Goal: Information Seeking & Learning: Find specific fact

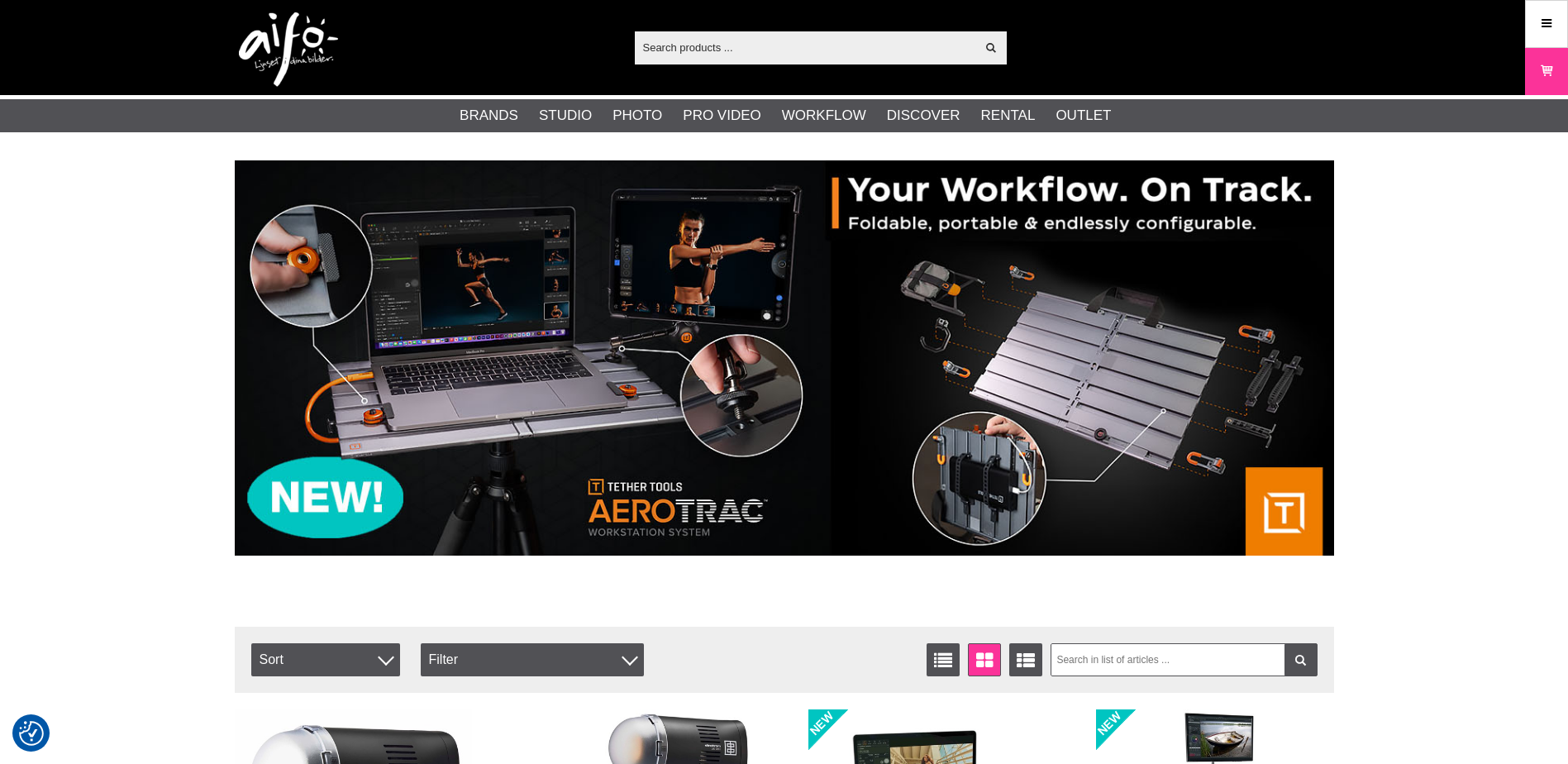
click at [740, 50] on input "text" at bounding box center [805, 47] width 341 height 25
paste input "LA-LB7966"
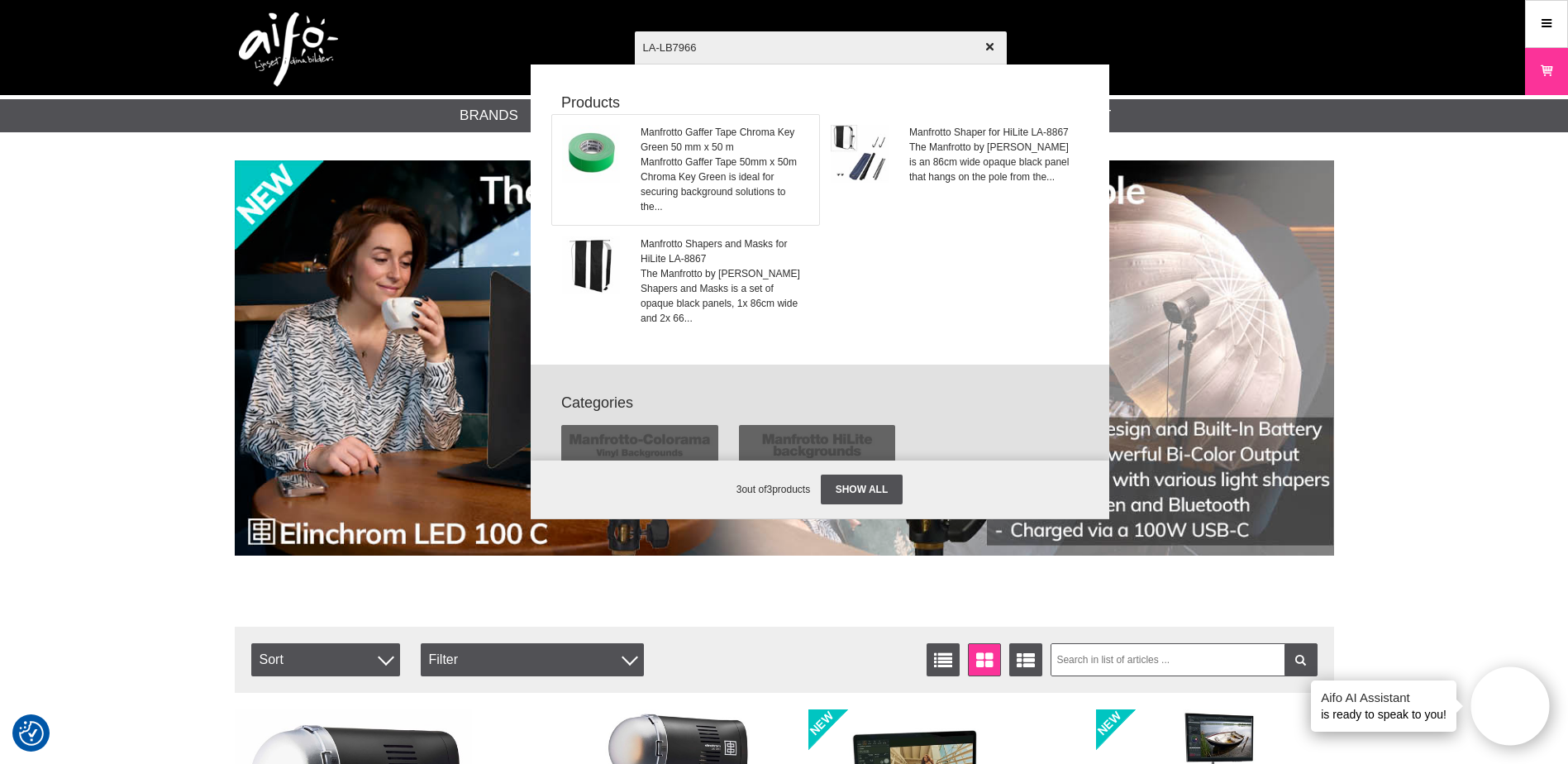
type input "LA-LB7966"
click at [626, 155] on link "Manfrotto Gaffer Tape Chroma Key Green 50 mm x 50 m Manfrotto Gaffer Tape 50mm …" at bounding box center [686, 169] width 267 height 110
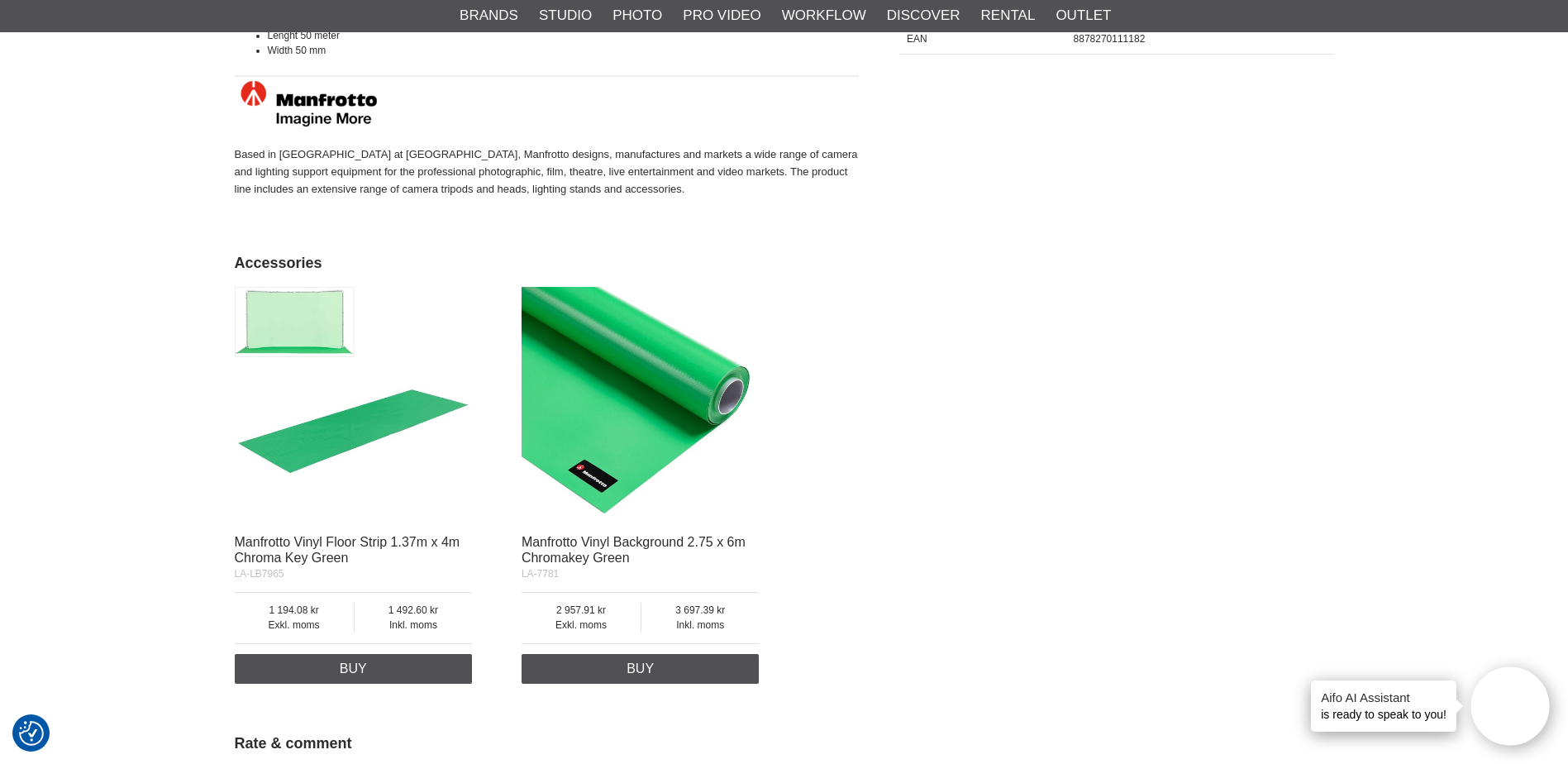
scroll to position [579, 0]
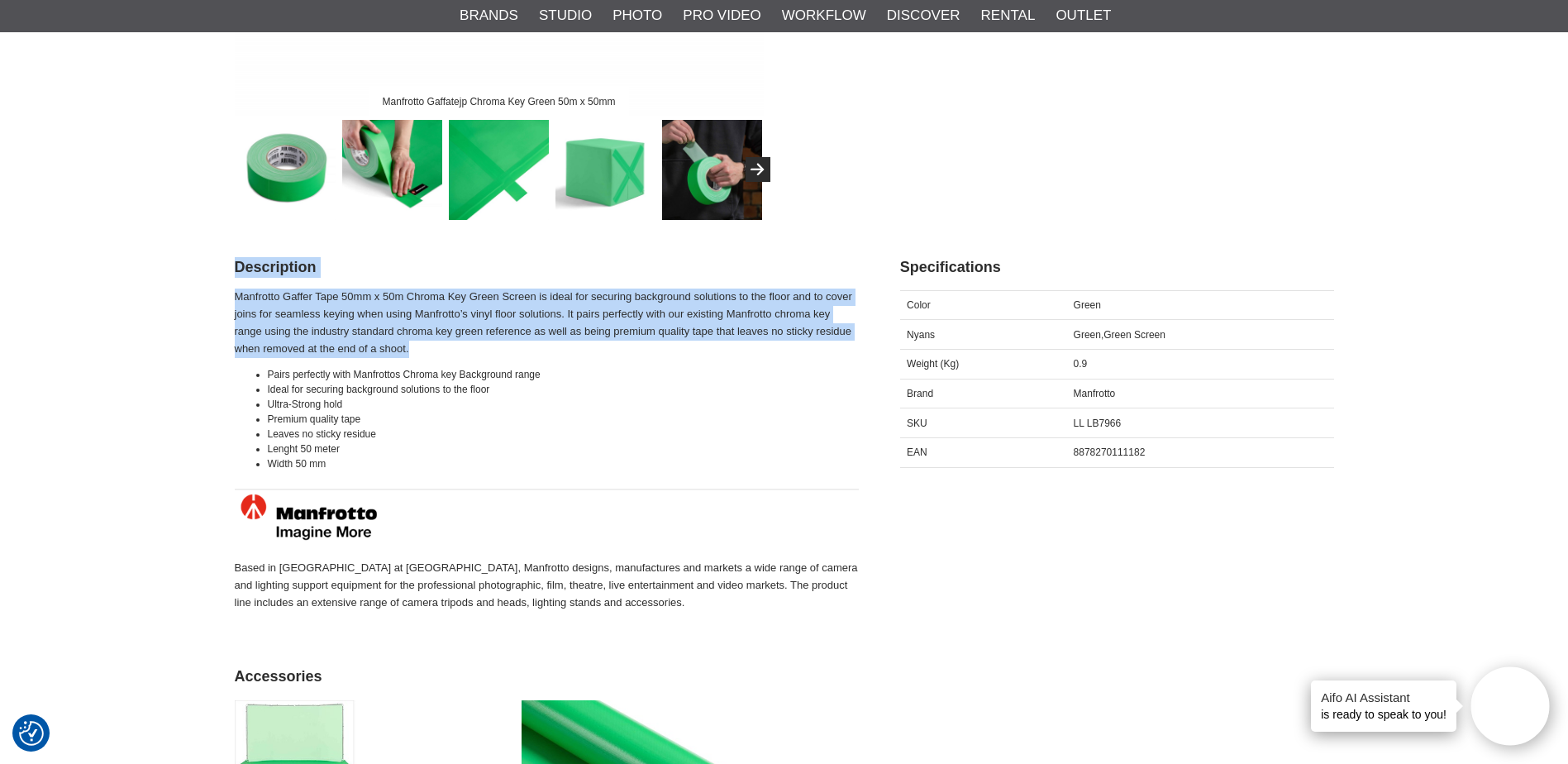
drag, startPoint x: 230, startPoint y: 291, endPoint x: 552, endPoint y: 341, distance: 325.9
click at [552, 341] on section "Manfrotto Gaffatejp Chroma Key Green 50m x 50mm Manfrotto Gaffer Tape Chroma Ke…" at bounding box center [785, 488] width 1124 height 1802
click at [379, 323] on p "Manfrotto Gaffer Tape 50mm x 50m Chroma Key Green Screen is ideal for securing …" at bounding box center [547, 323] width 624 height 68
click at [253, 321] on p "Manfrotto Gaffer Tape 50mm x 50m Chroma Key Green Screen is ideal for securing …" at bounding box center [547, 323] width 624 height 68
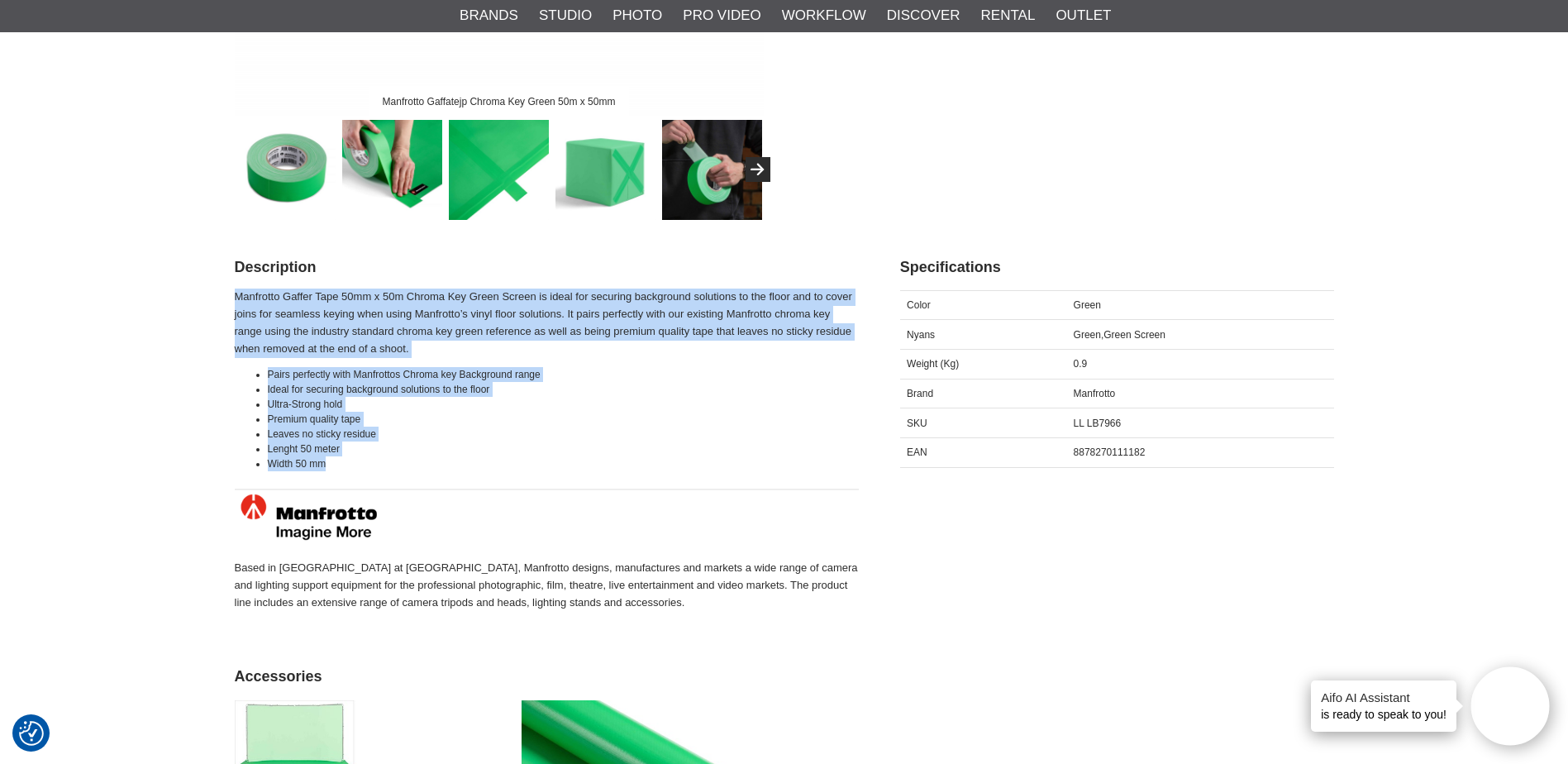
drag, startPoint x: 340, startPoint y: 461, endPoint x: 235, endPoint y: 294, distance: 197.3
click at [235, 294] on div "Manfrotto Gaffer Tape 50mm x 50m Chroma Key Green Screen is ideal for securing …" at bounding box center [547, 464] width 624 height 351
copy div "Manfrotto Gaffer Tape 50mm x 50m Chroma Key Green Screen is ideal for securing …"
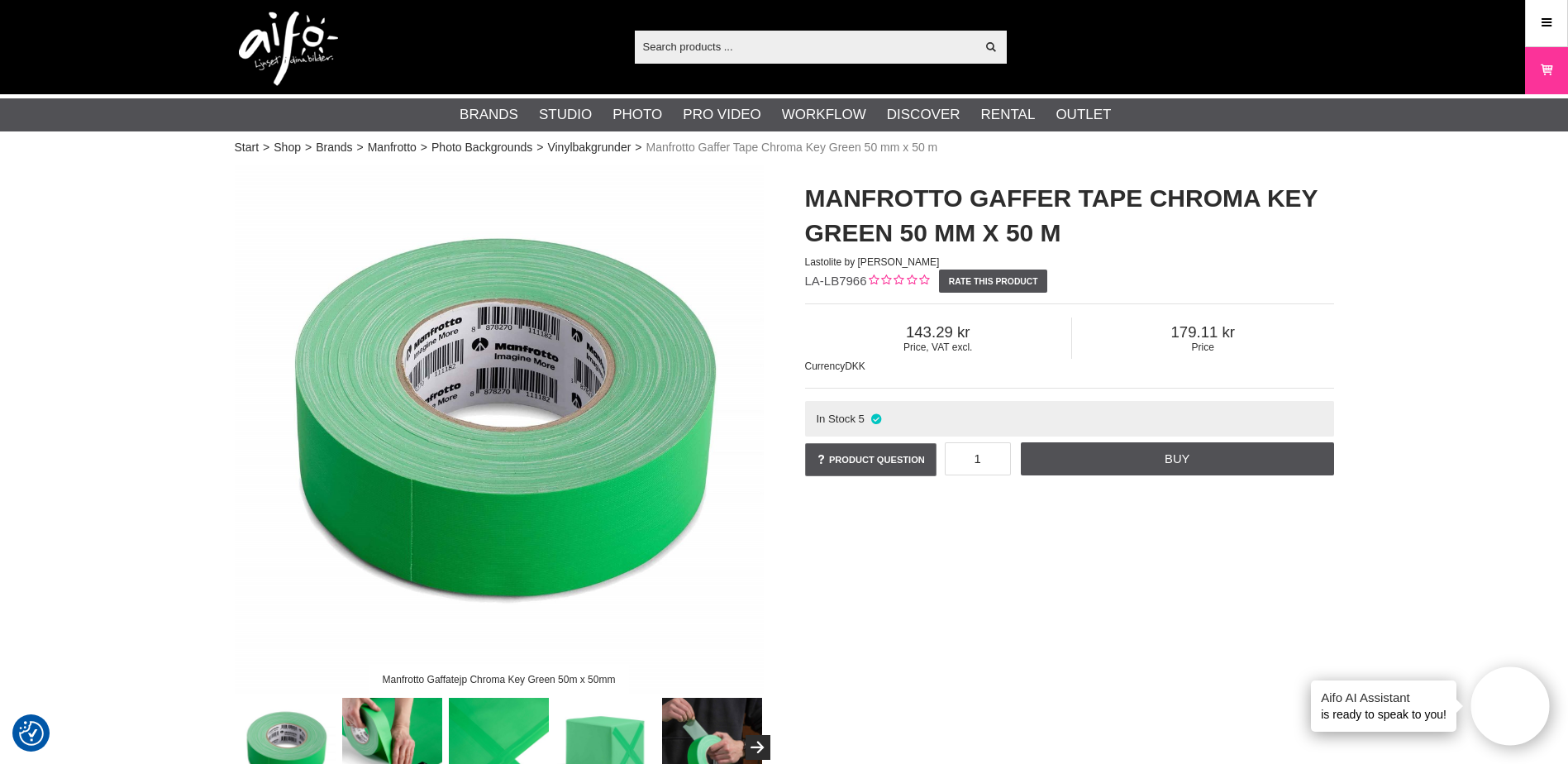
scroll to position [0, 0]
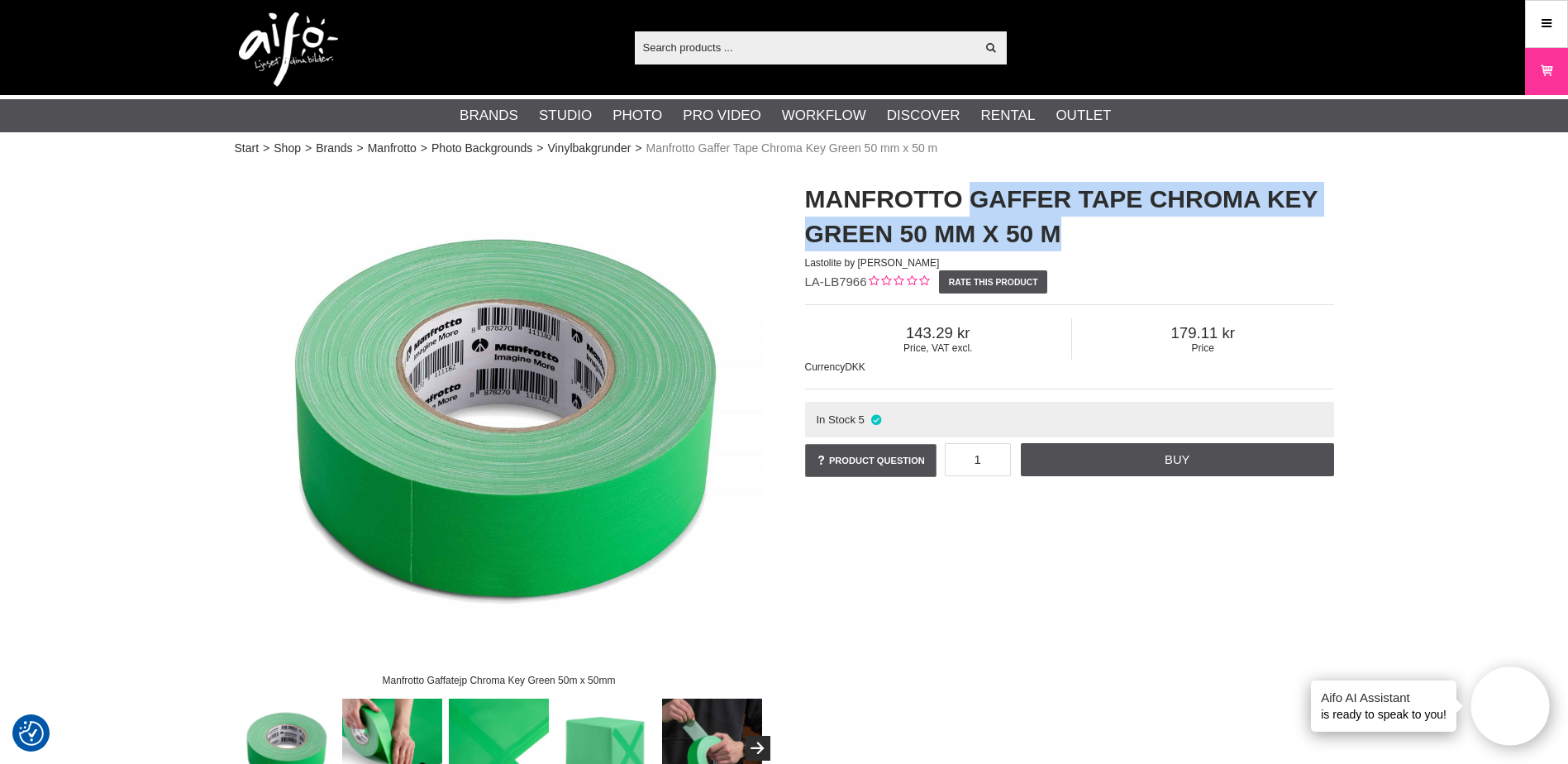
drag, startPoint x: 973, startPoint y: 195, endPoint x: 1057, endPoint y: 232, distance: 91.8
click at [1057, 232] on h1 "Manfrotto Gaffer Tape Chroma Key Green 50 mm x 50 m" at bounding box center [1069, 216] width 529 height 69
copy h1 "Gaffer Tape Chroma Key Green 50 mm x 50 m"
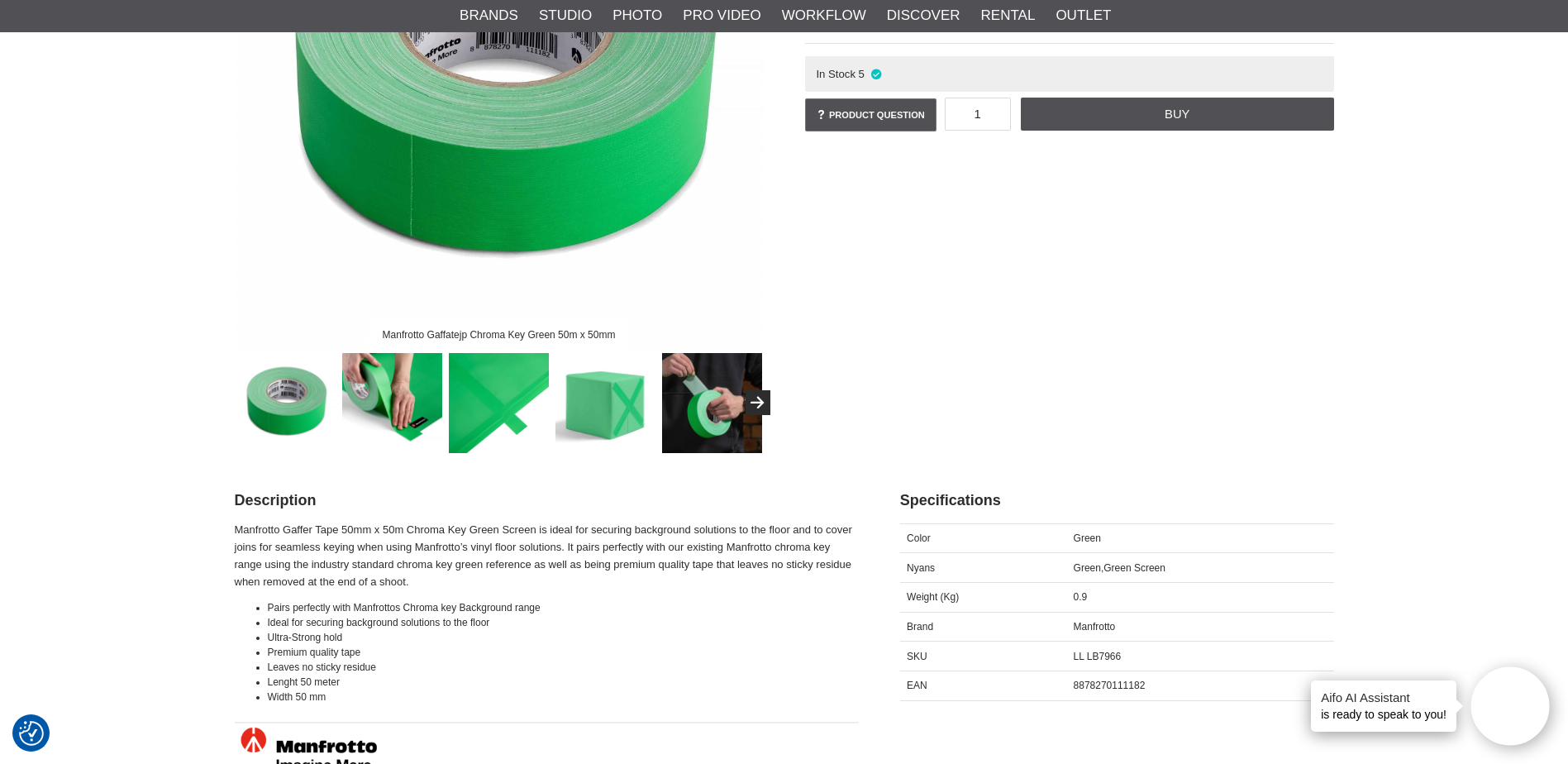
scroll to position [579, 0]
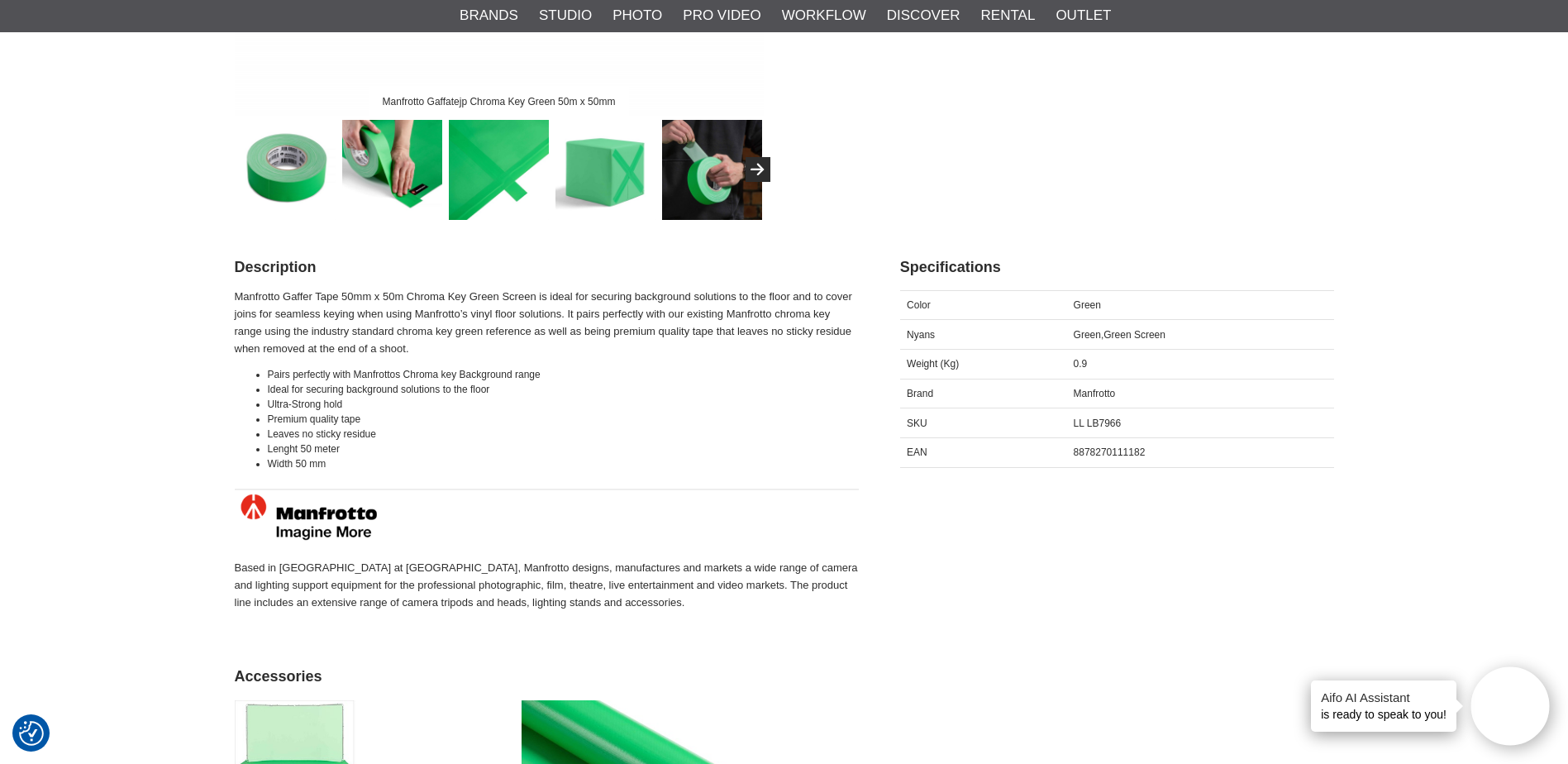
click at [370, 468] on li "Width 50 mm" at bounding box center [563, 463] width 591 height 15
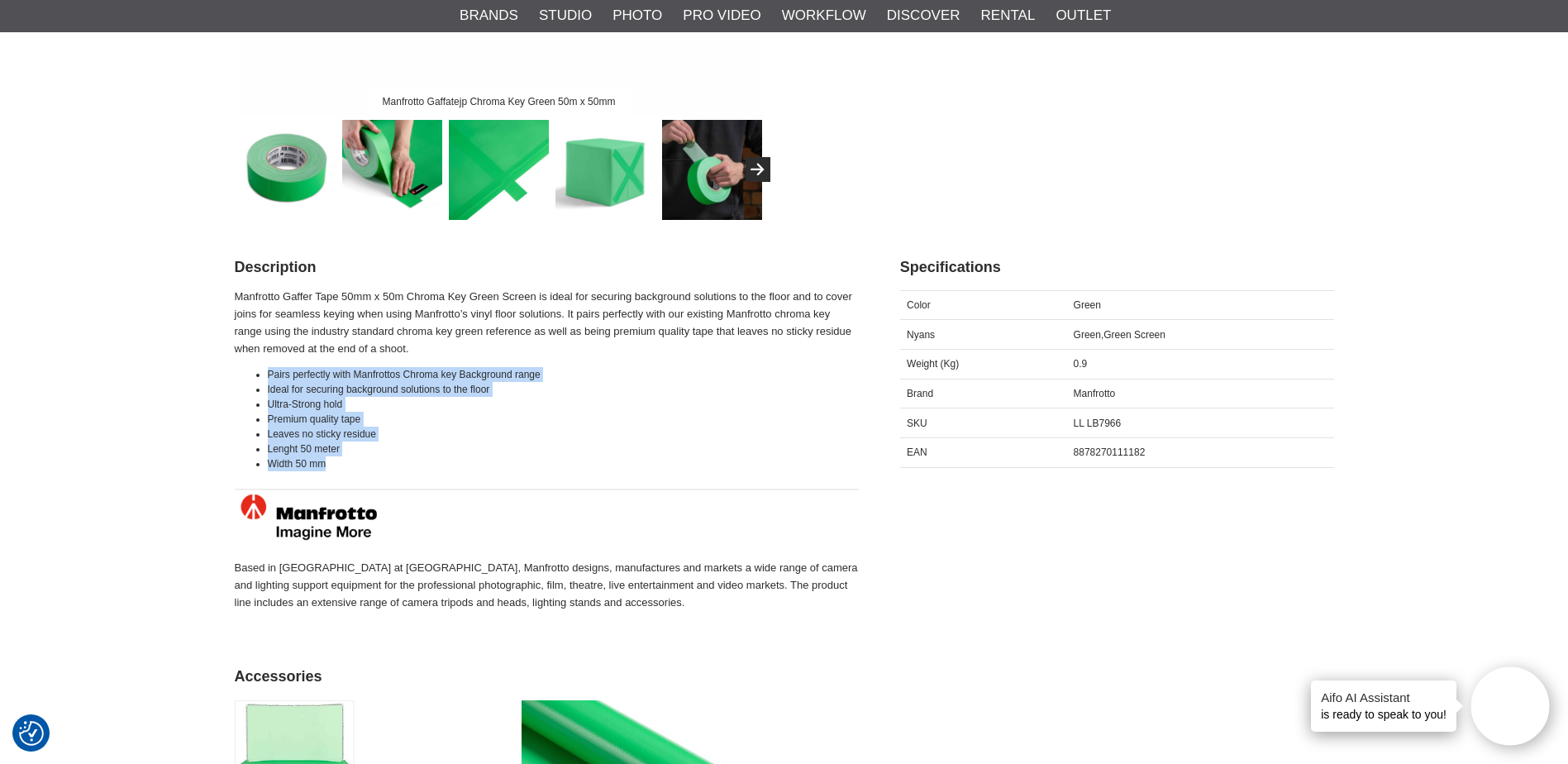
drag, startPoint x: 367, startPoint y: 461, endPoint x: 260, endPoint y: 375, distance: 137.3
click at [260, 375] on ul "Pairs perfectly with Manfrottos Chroma key Background range Ideal for securing …" at bounding box center [547, 418] width 624 height 104
copy ul "Pairs perfectly with Manfrottos Chroma key Background range Ideal for securing …"
click at [347, 454] on li "Lenght 50 meter" at bounding box center [563, 448] width 591 height 15
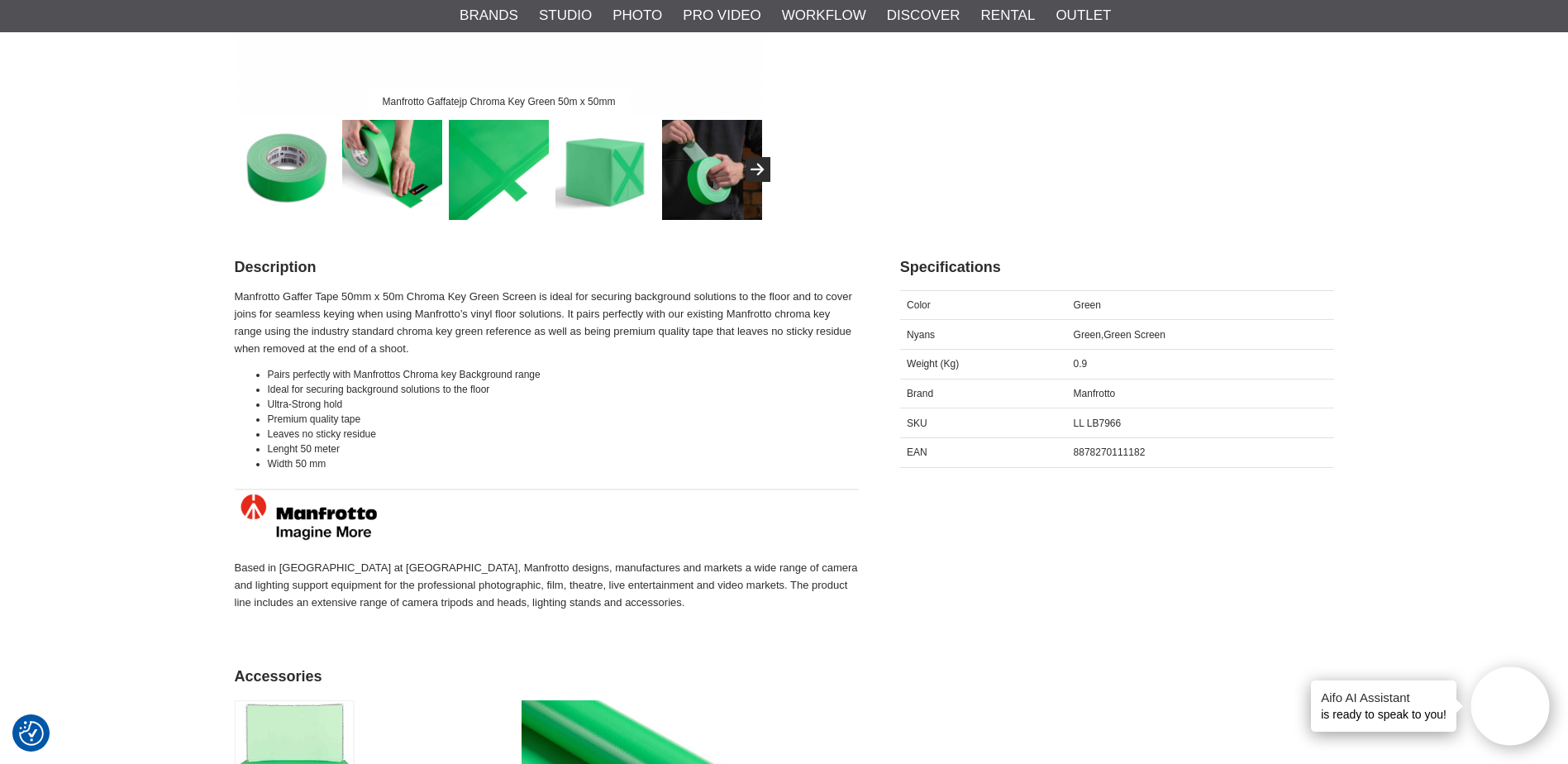
click at [428, 354] on p "Manfrotto Gaffer Tape 50mm x 50m Chroma Key Green Screen is ideal for securing …" at bounding box center [547, 323] width 624 height 68
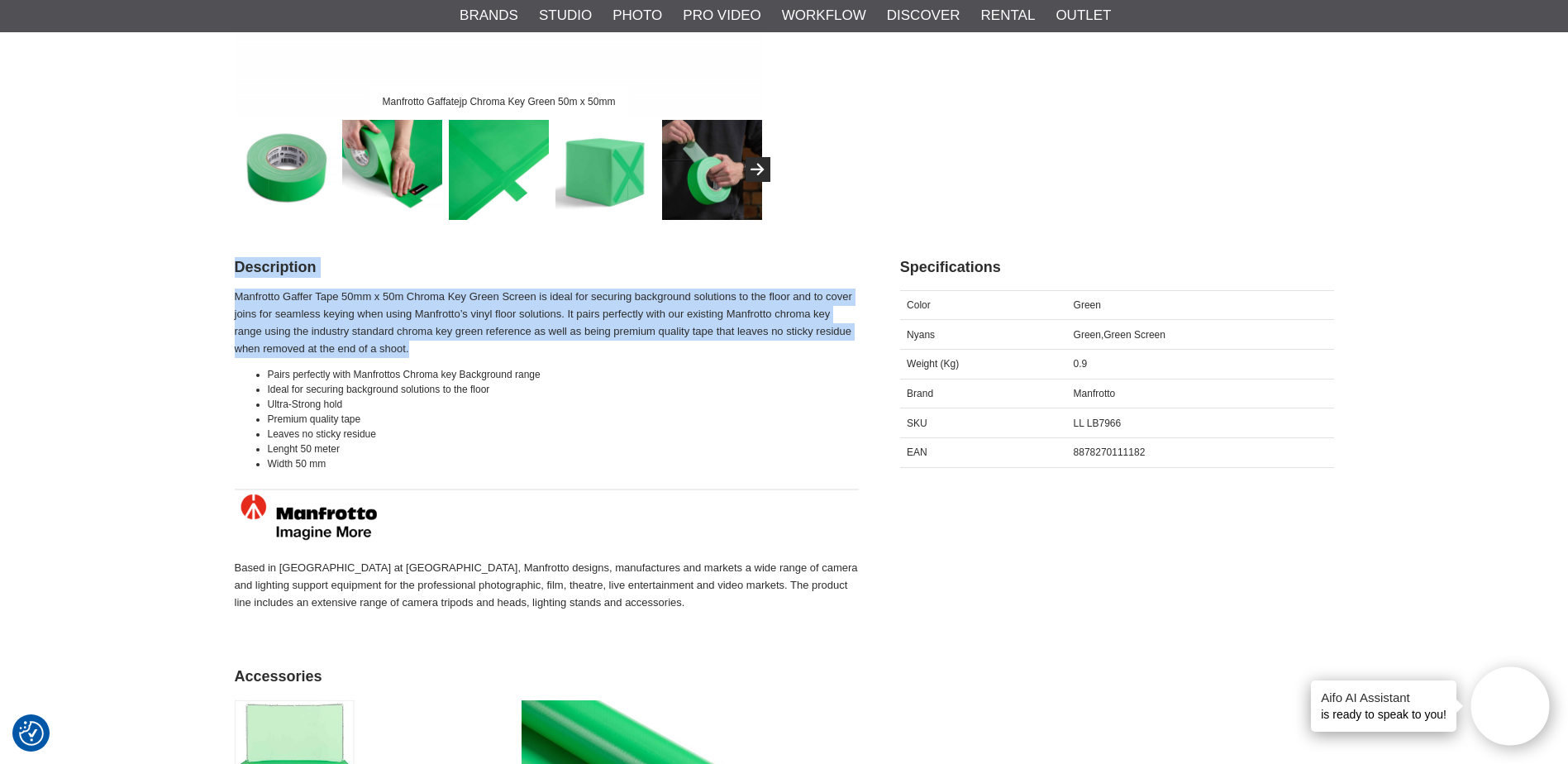
drag, startPoint x: 408, startPoint y: 350, endPoint x: 232, endPoint y: 296, distance: 184.1
click at [232, 296] on section "Manfrotto Gaffatejp Chroma Key Green 50m x 50mm Manfrotto Gaffer Tape Chroma Ke…" at bounding box center [785, 488] width 1124 height 1802
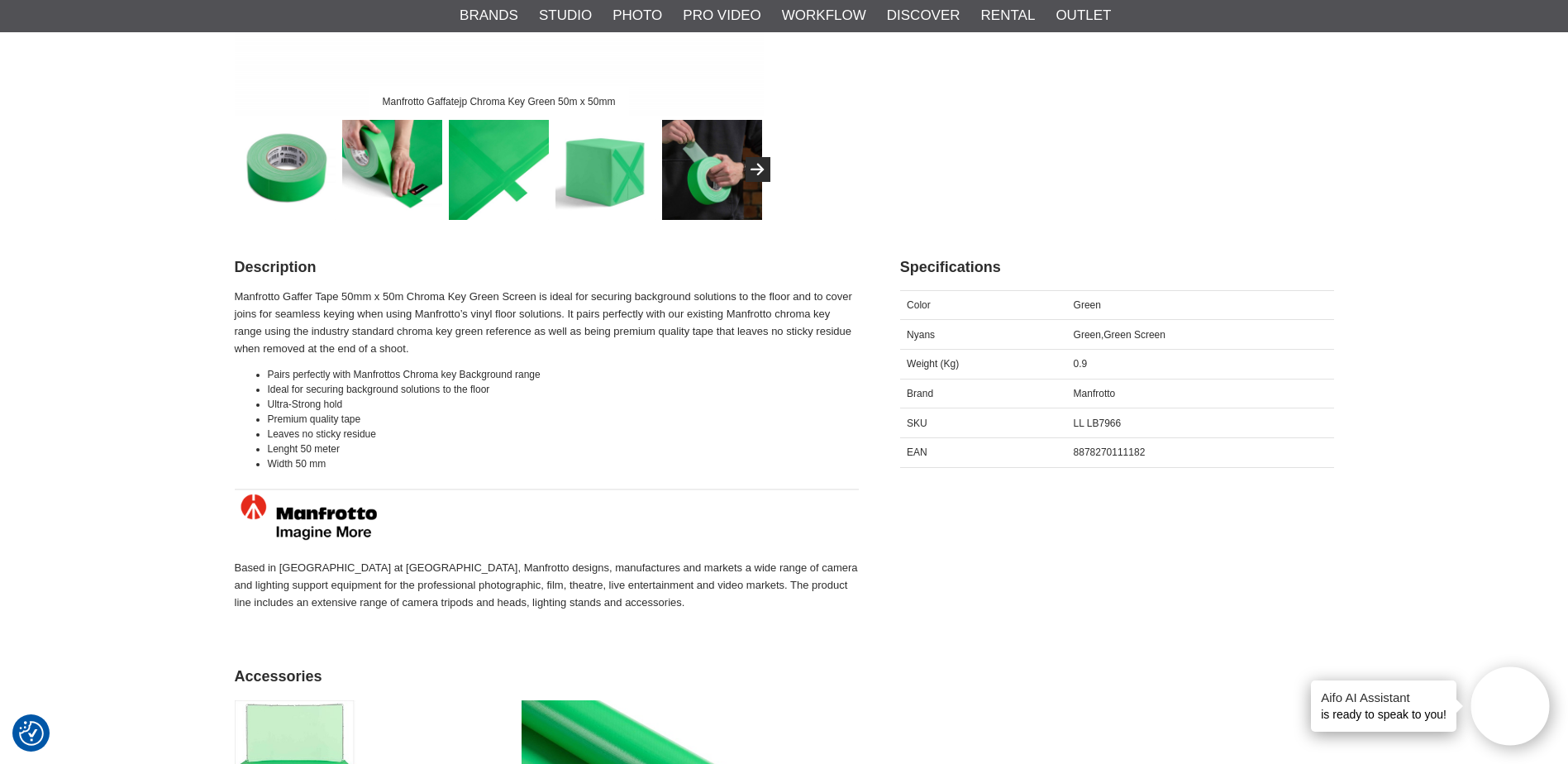
click at [233, 295] on section "Manfrotto Gaffatejp Chroma Key Green 50m x 50mm Manfrotto Gaffer Tape Chroma Ke…" at bounding box center [785, 488] width 1124 height 1802
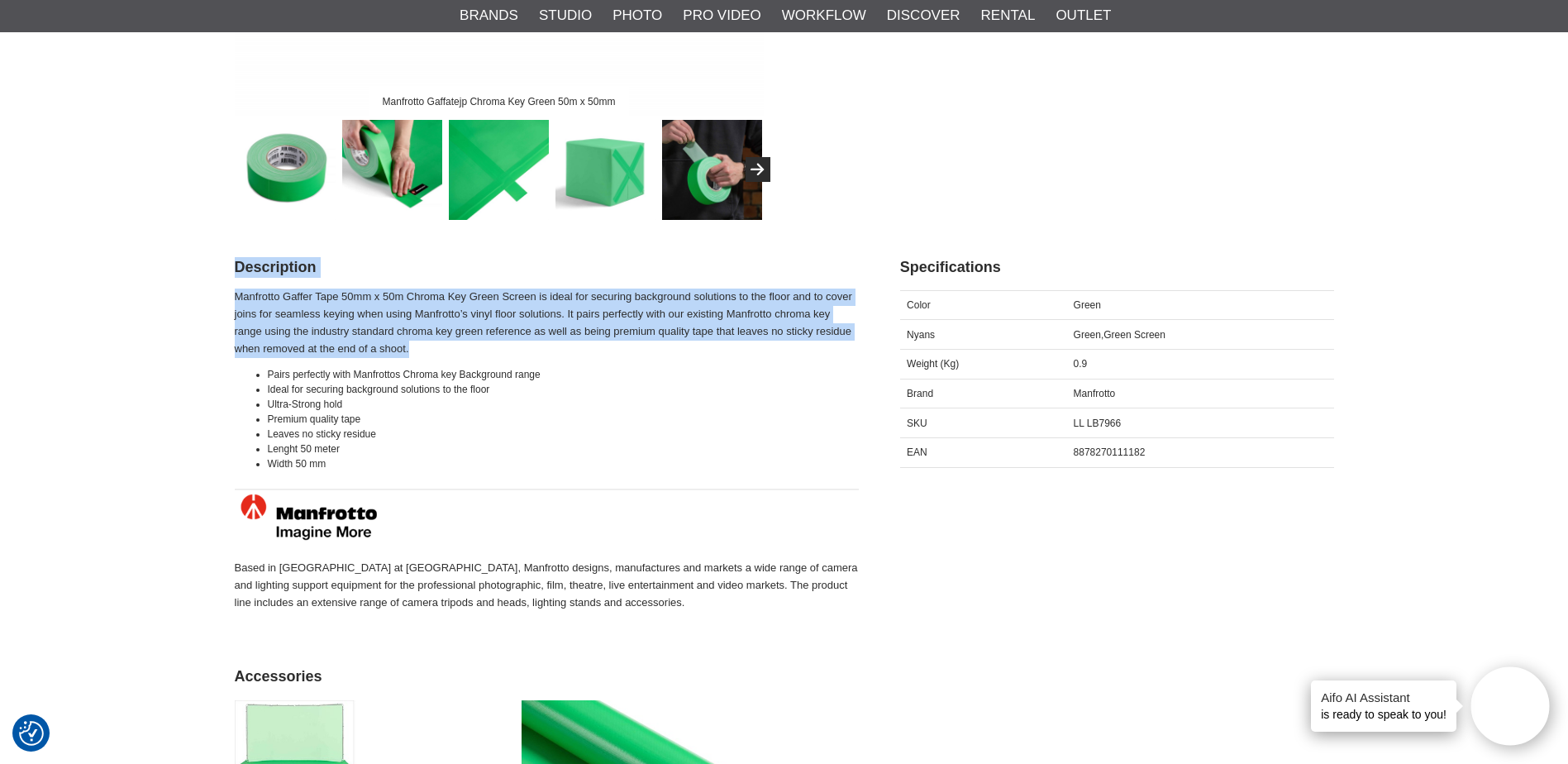
drag, startPoint x: 233, startPoint y: 295, endPoint x: 410, endPoint y: 352, distance: 186.0
click at [438, 353] on section "Manfrotto Gaffatejp Chroma Key Green 50m x 50mm Manfrotto Gaffer Tape Chroma Ke…" at bounding box center [785, 488] width 1124 height 1802
click at [410, 350] on p "Manfrotto Gaffer Tape 50mm x 50m Chroma Key Green Screen is ideal for securing …" at bounding box center [547, 323] width 624 height 68
click at [381, 350] on p "Manfrotto Gaffer Tape 50mm x 50m Chroma Key Green Screen is ideal for securing …" at bounding box center [547, 323] width 624 height 68
drag, startPoint x: 415, startPoint y: 350, endPoint x: 234, endPoint y: 294, distance: 189.5
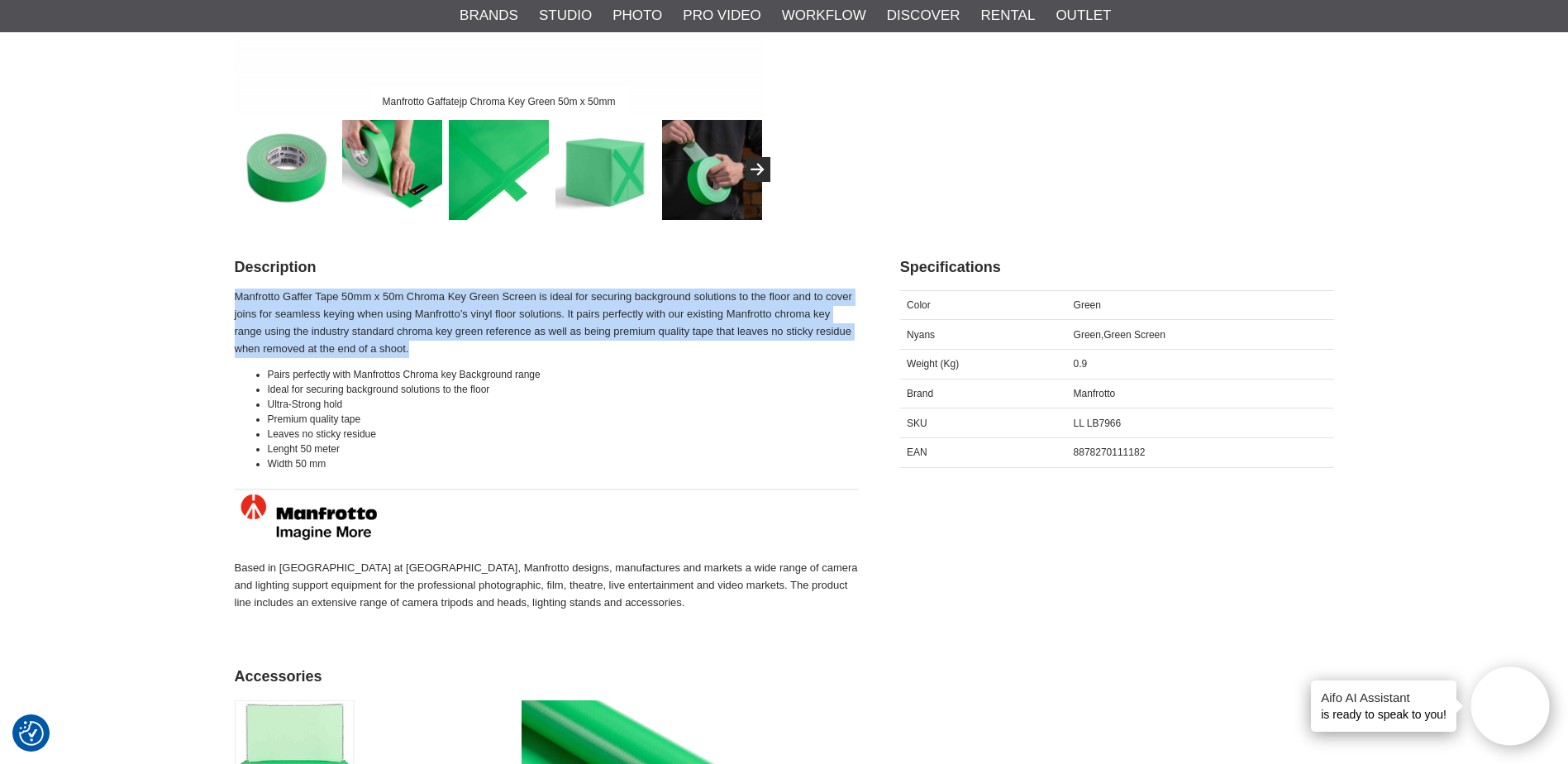
click at [235, 294] on p "Manfrotto Gaffer Tape 50mm x 50m Chroma Key Green Screen is ideal for securing …" at bounding box center [547, 323] width 624 height 68
copy p "Manfrotto Gaffer Tape 50mm x 50m Chroma Key Green Screen is ideal for securing …"
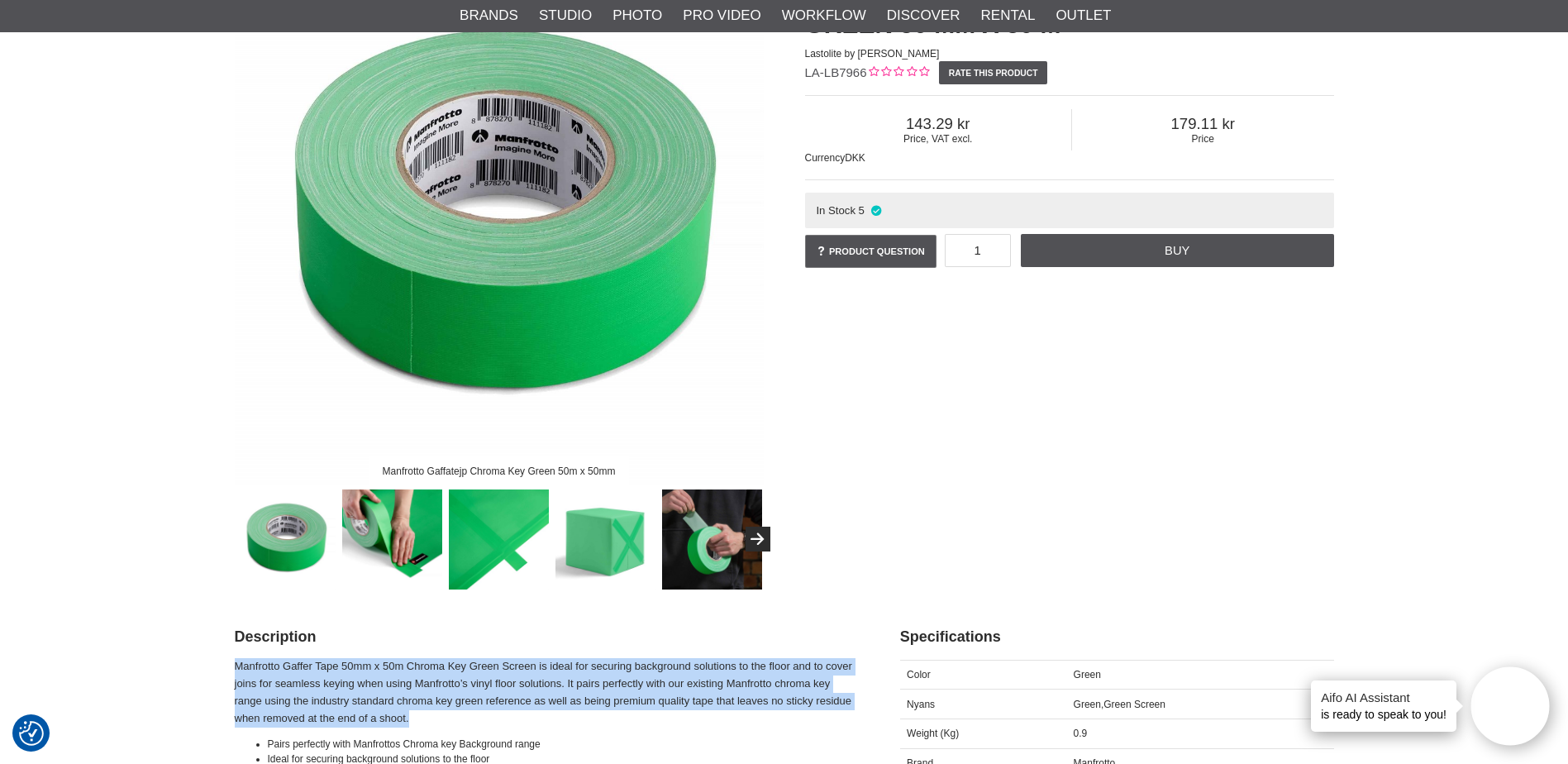
scroll to position [82, 0]
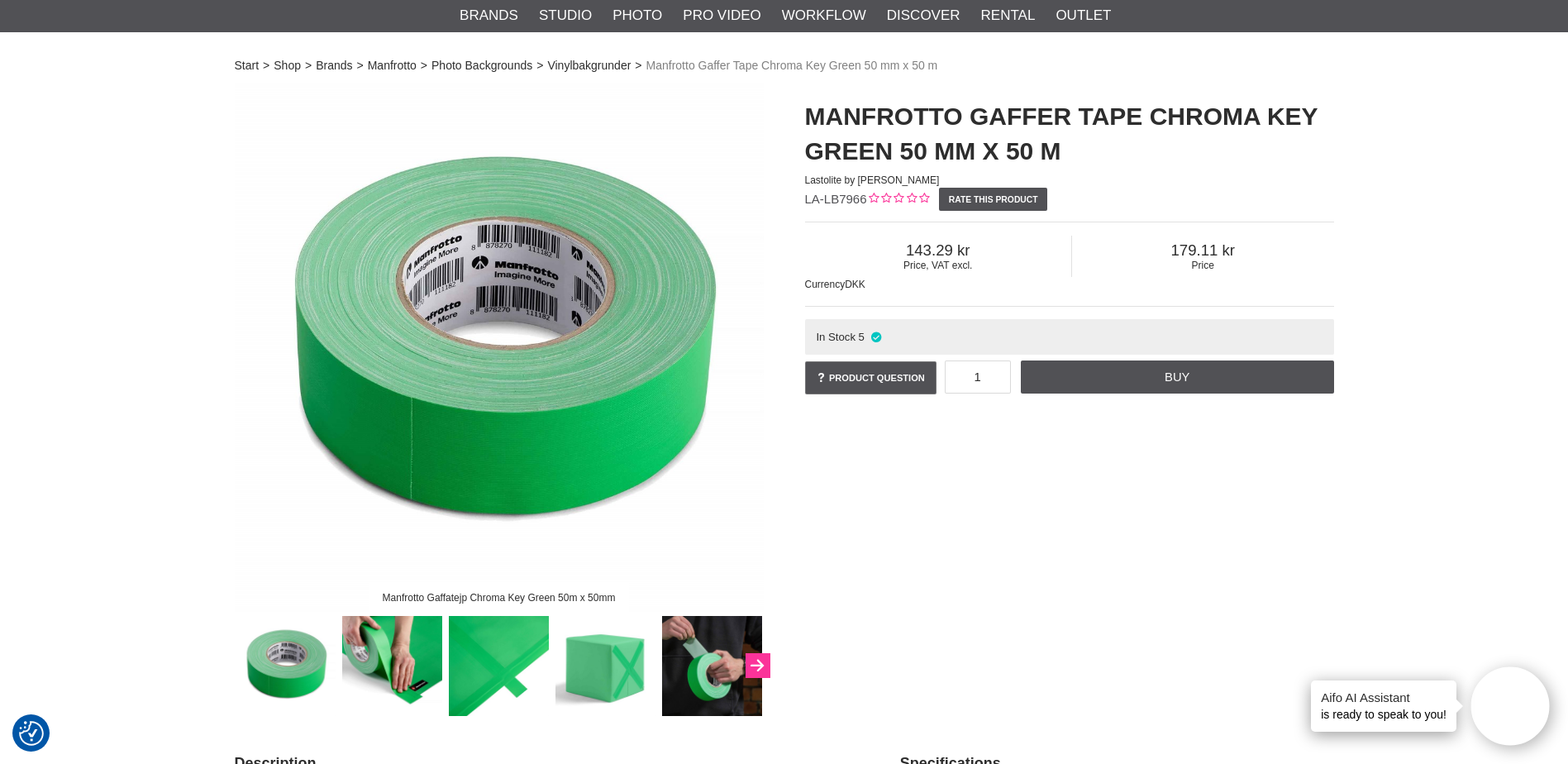
click at [760, 661] on button "Next" at bounding box center [758, 666] width 25 height 25
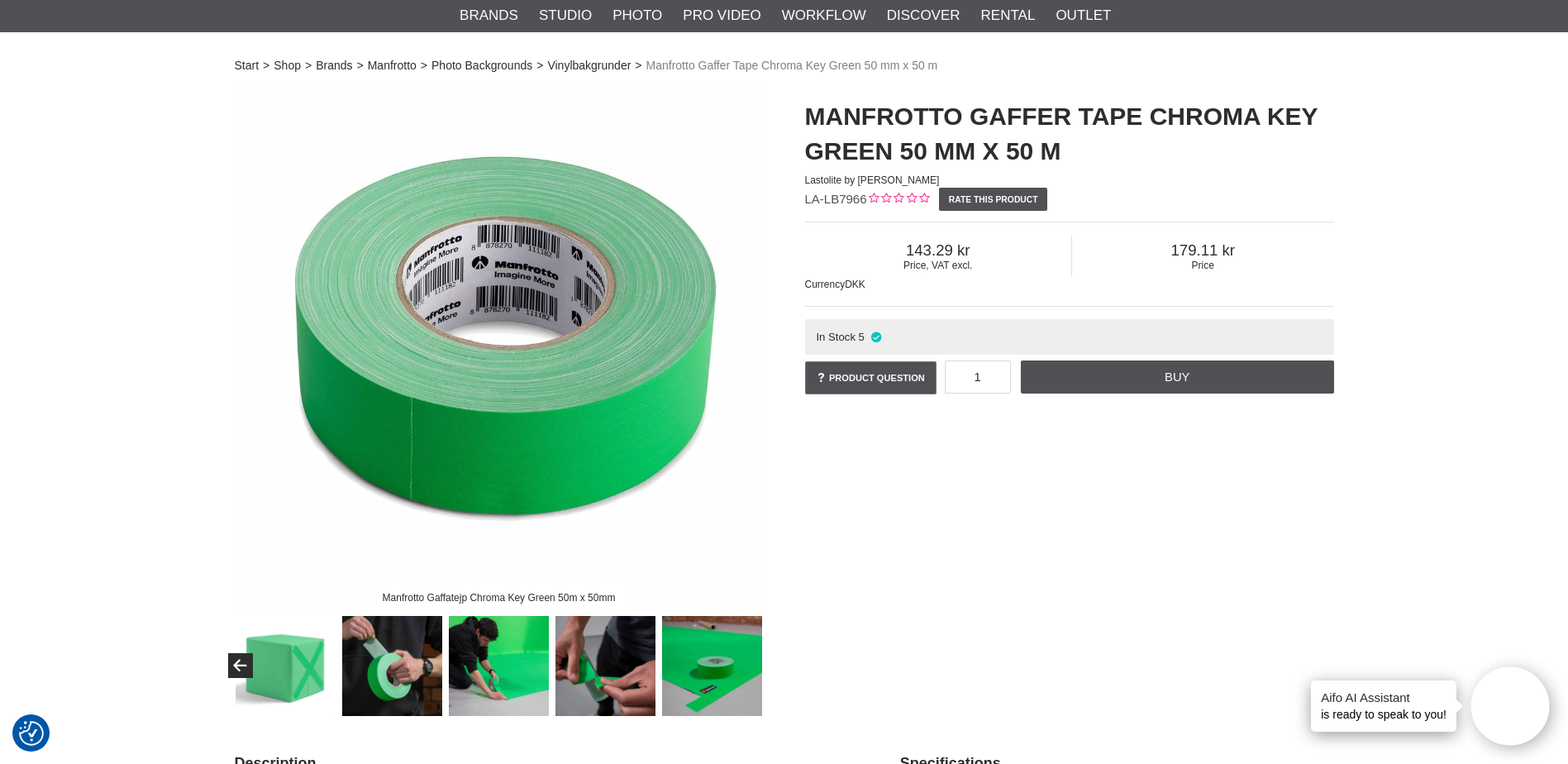
click at [760, 661] on img at bounding box center [712, 666] width 100 height 100
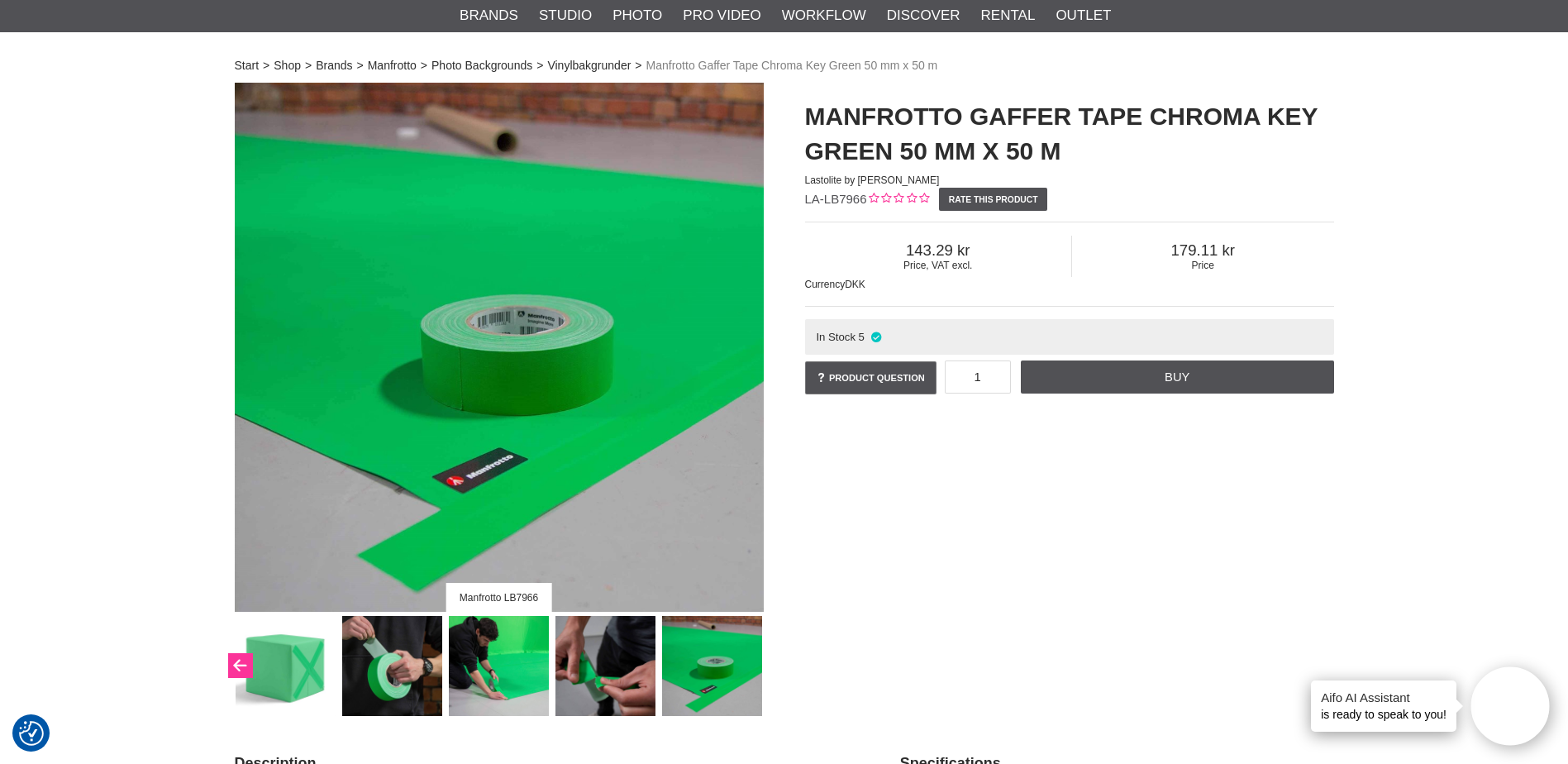
click at [229, 663] on button "Previous" at bounding box center [240, 666] width 25 height 25
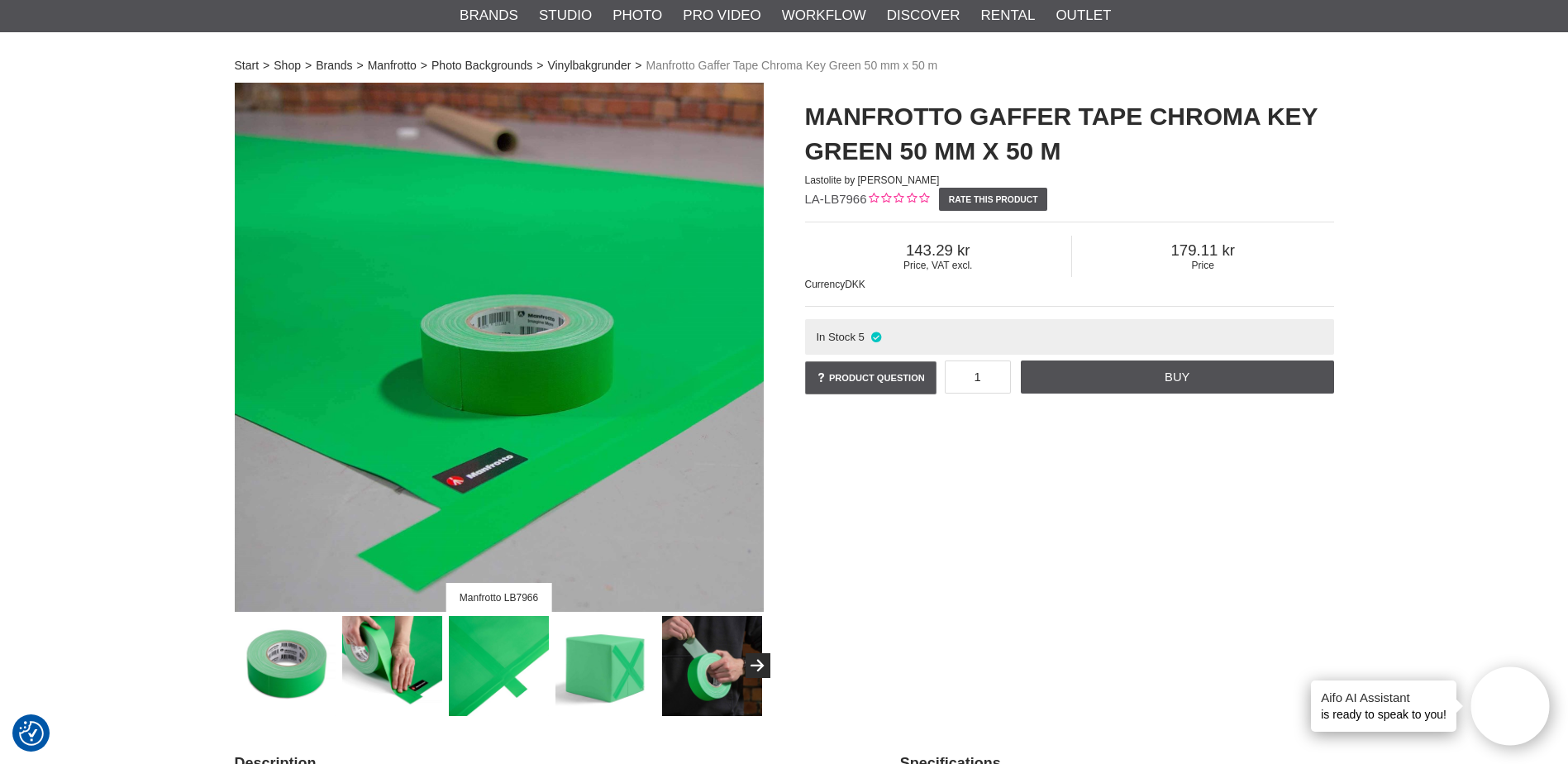
click at [280, 667] on img at bounding box center [286, 666] width 100 height 100
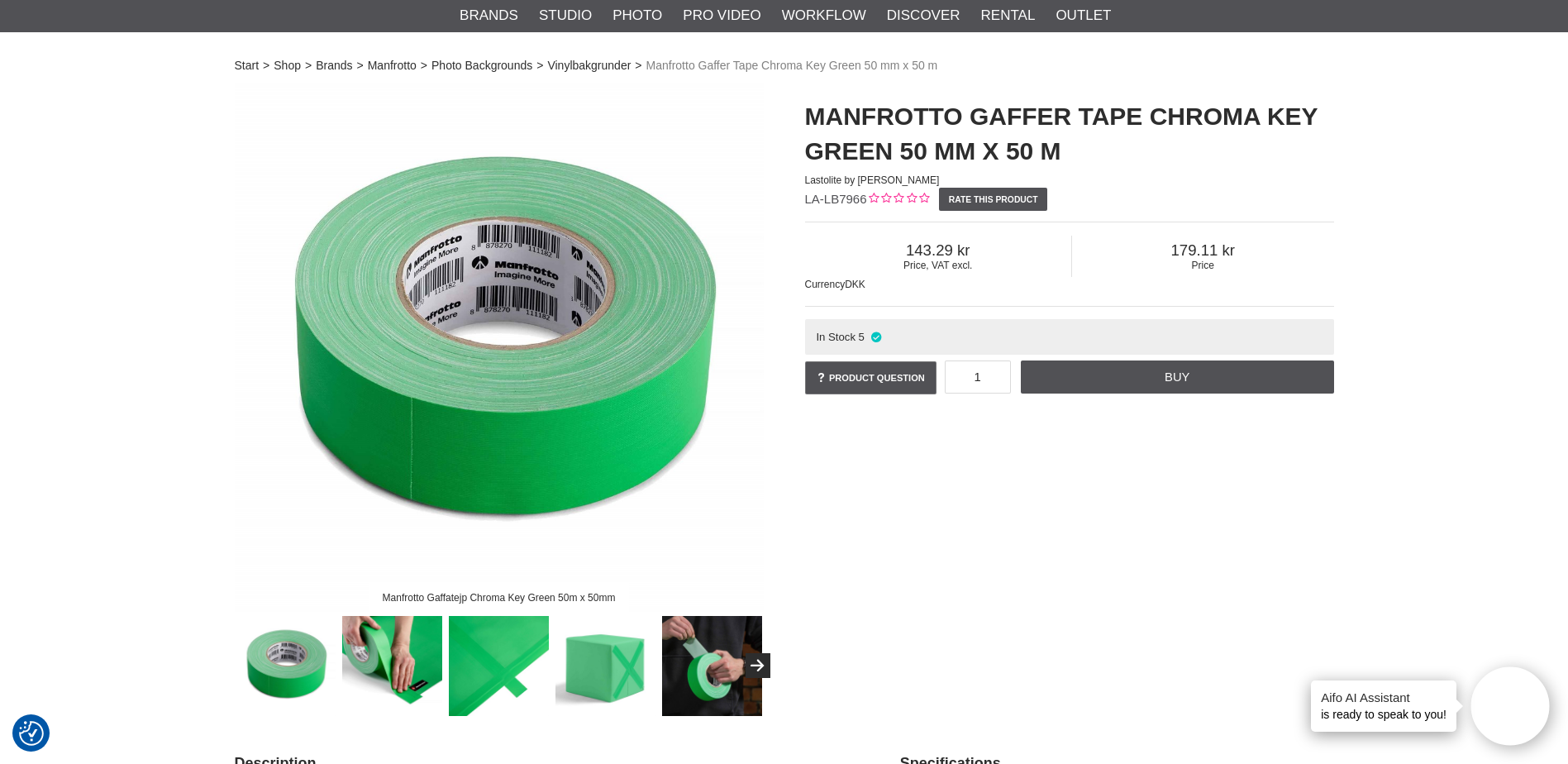
click at [545, 344] on img at bounding box center [499, 346] width 529 height 529
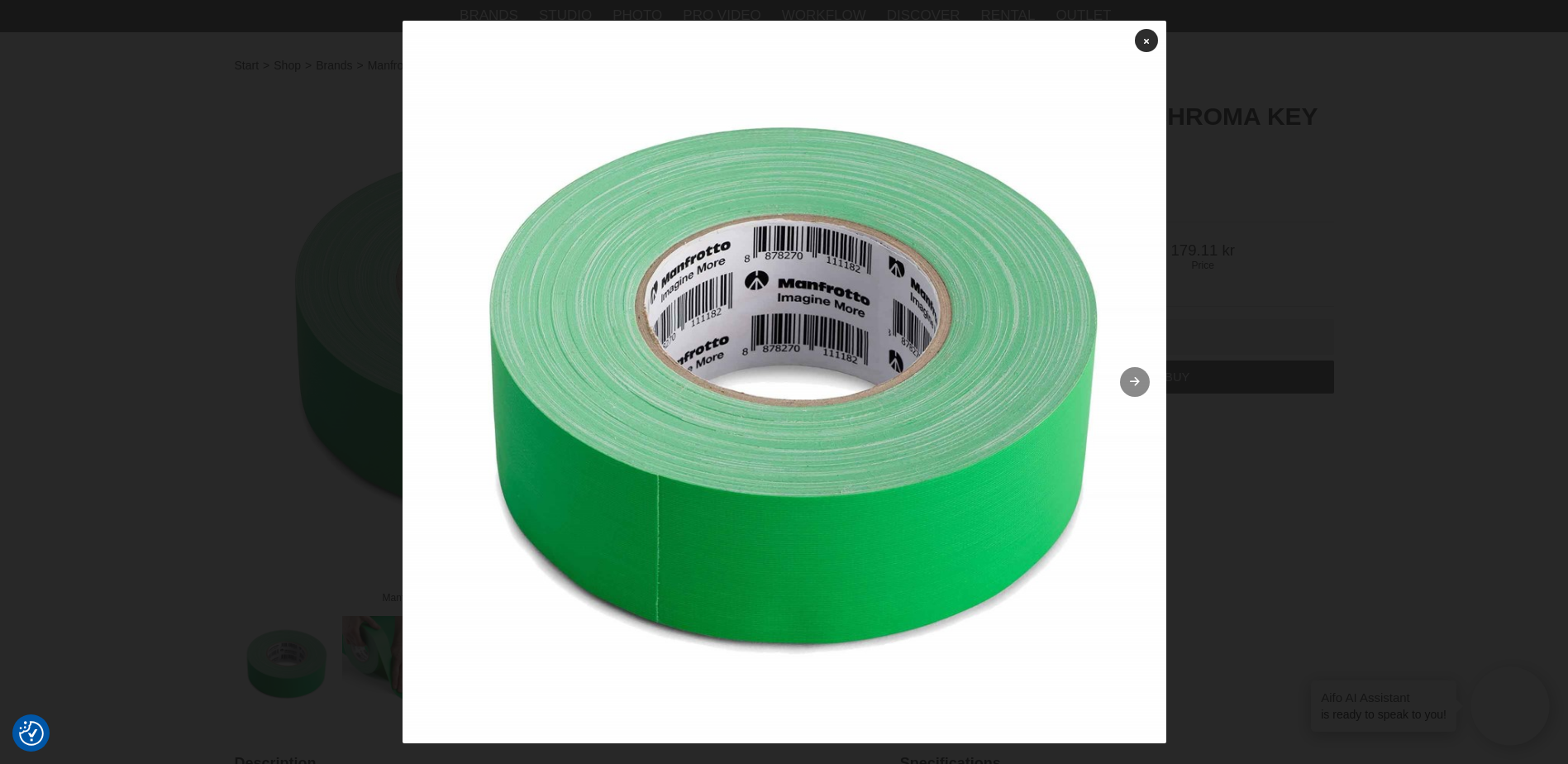
click at [1120, 379] on link at bounding box center [1135, 382] width 30 height 30
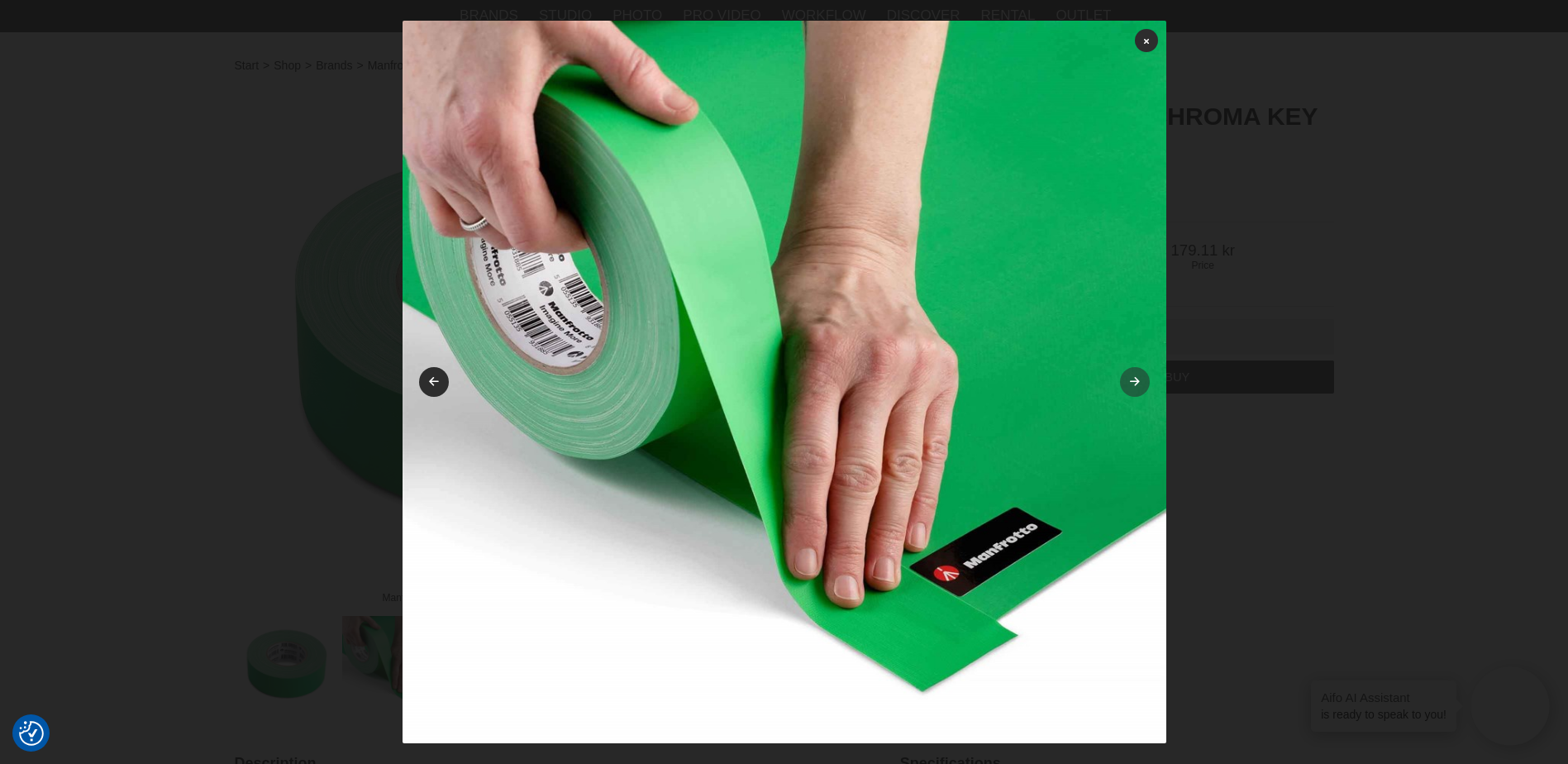
click at [1120, 376] on link at bounding box center [1135, 382] width 30 height 30
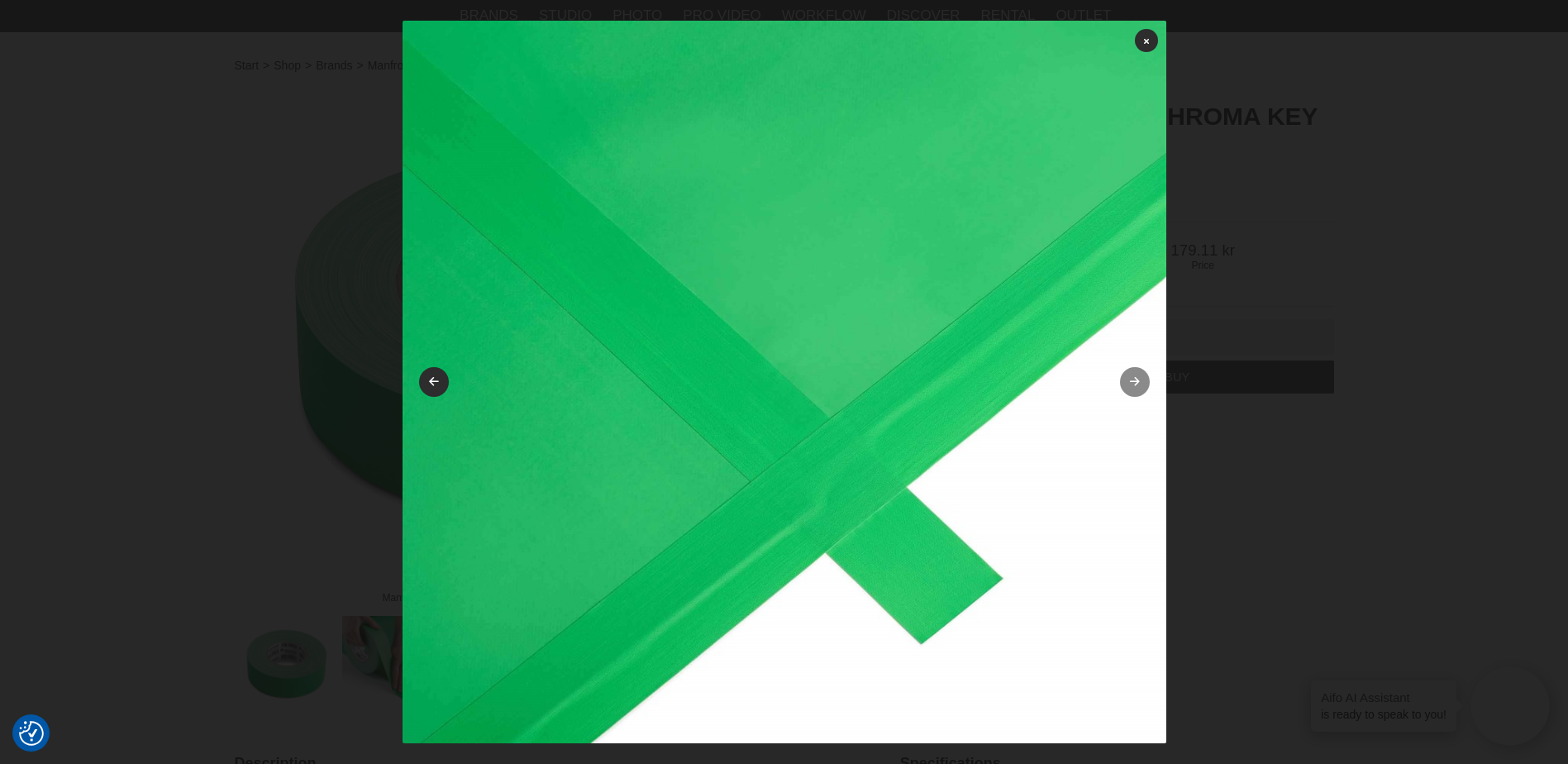
click at [1127, 377] on icon at bounding box center [1134, 382] width 14 height 11
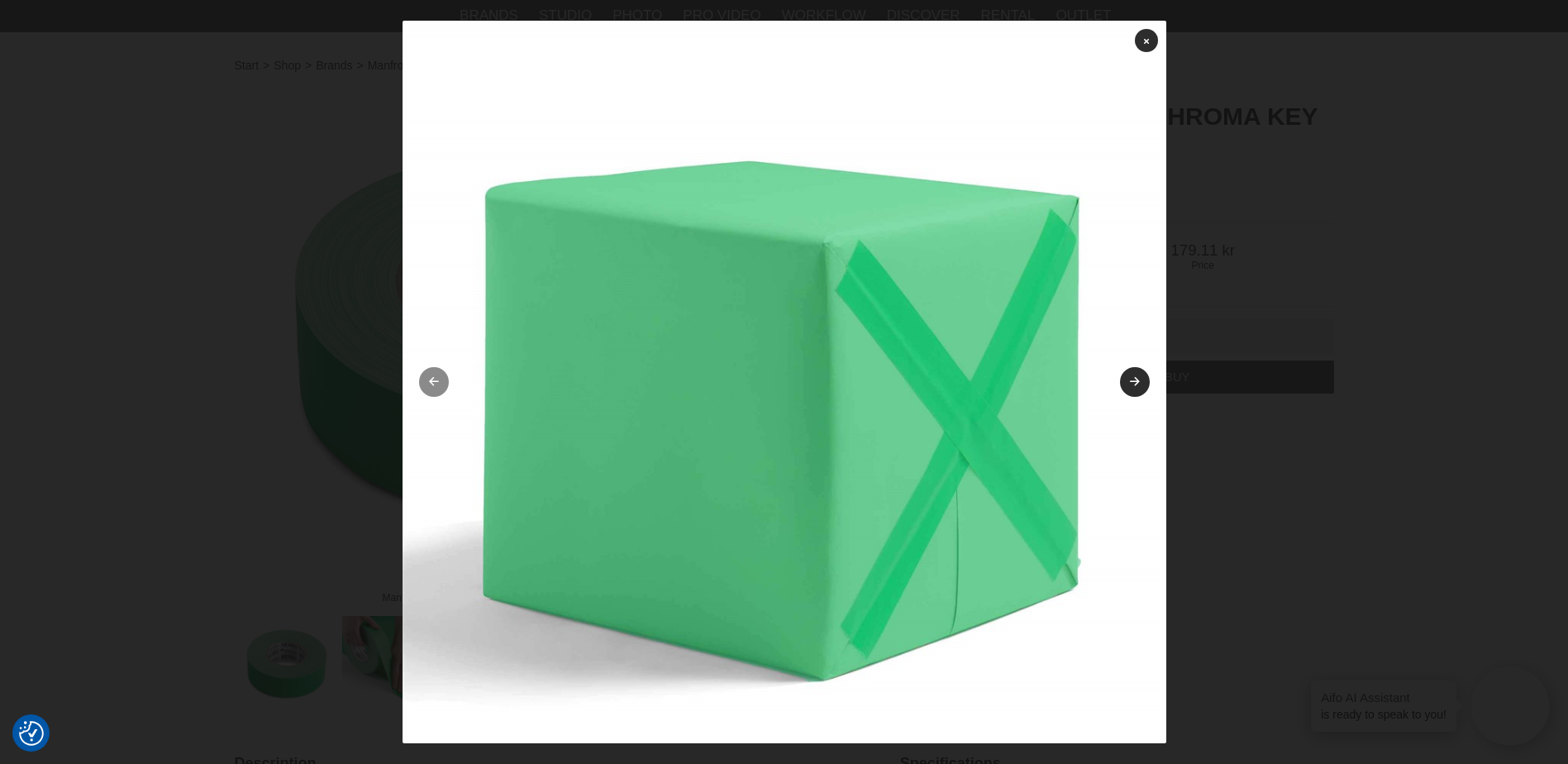
click at [425, 377] on link at bounding box center [434, 382] width 30 height 30
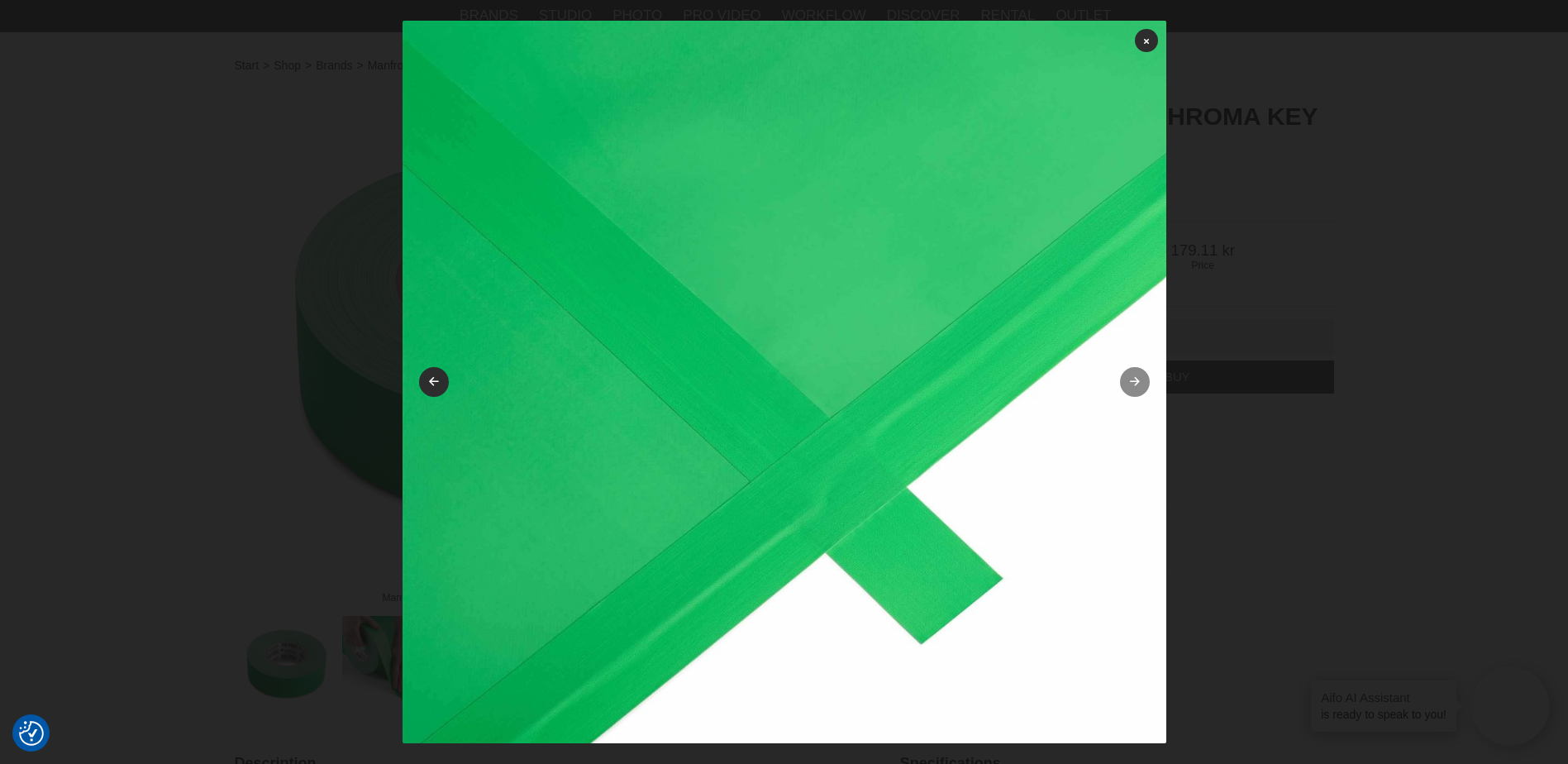
click at [1120, 380] on link at bounding box center [1135, 382] width 30 height 30
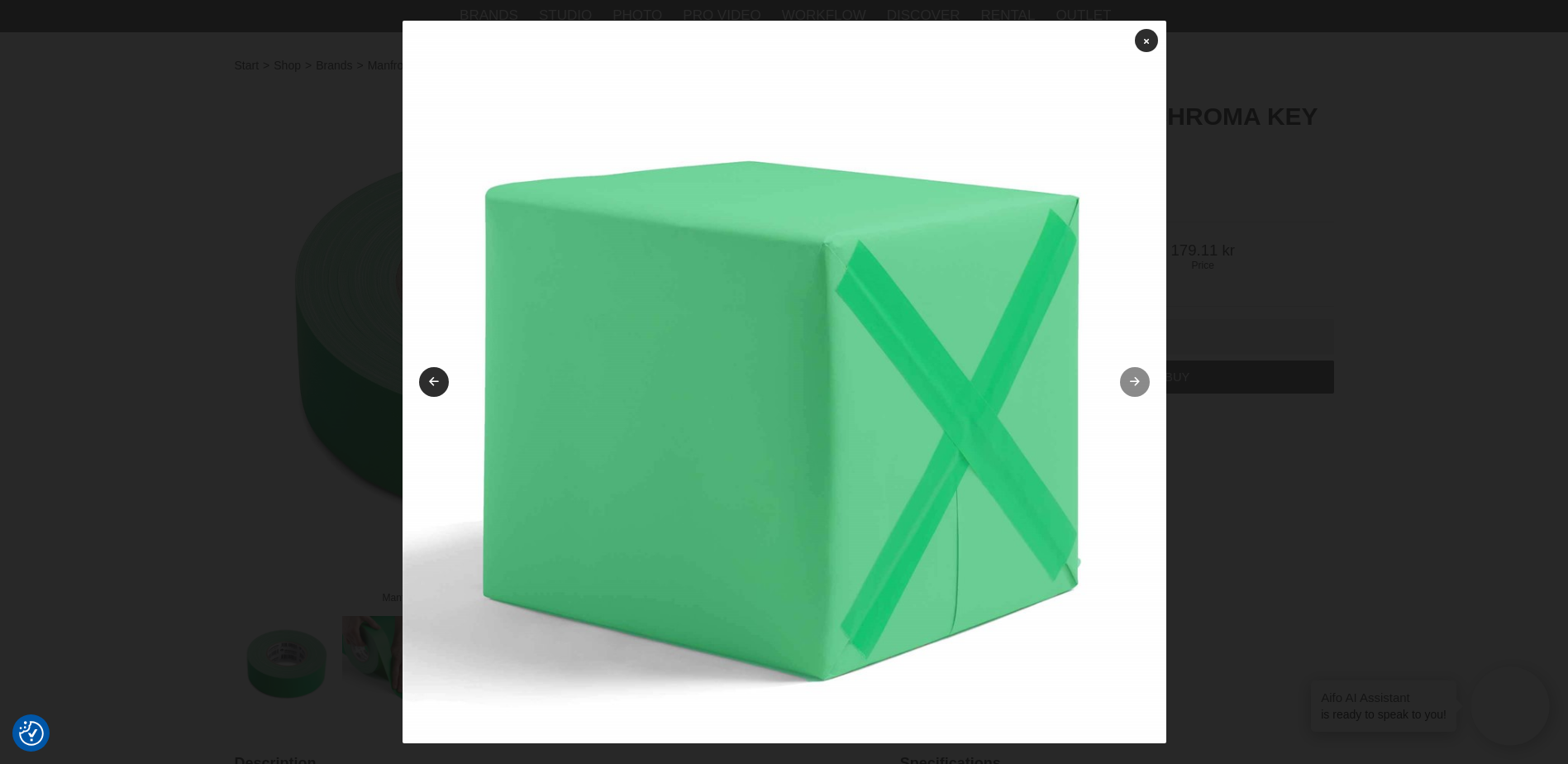
click at [1120, 388] on link at bounding box center [1135, 382] width 30 height 30
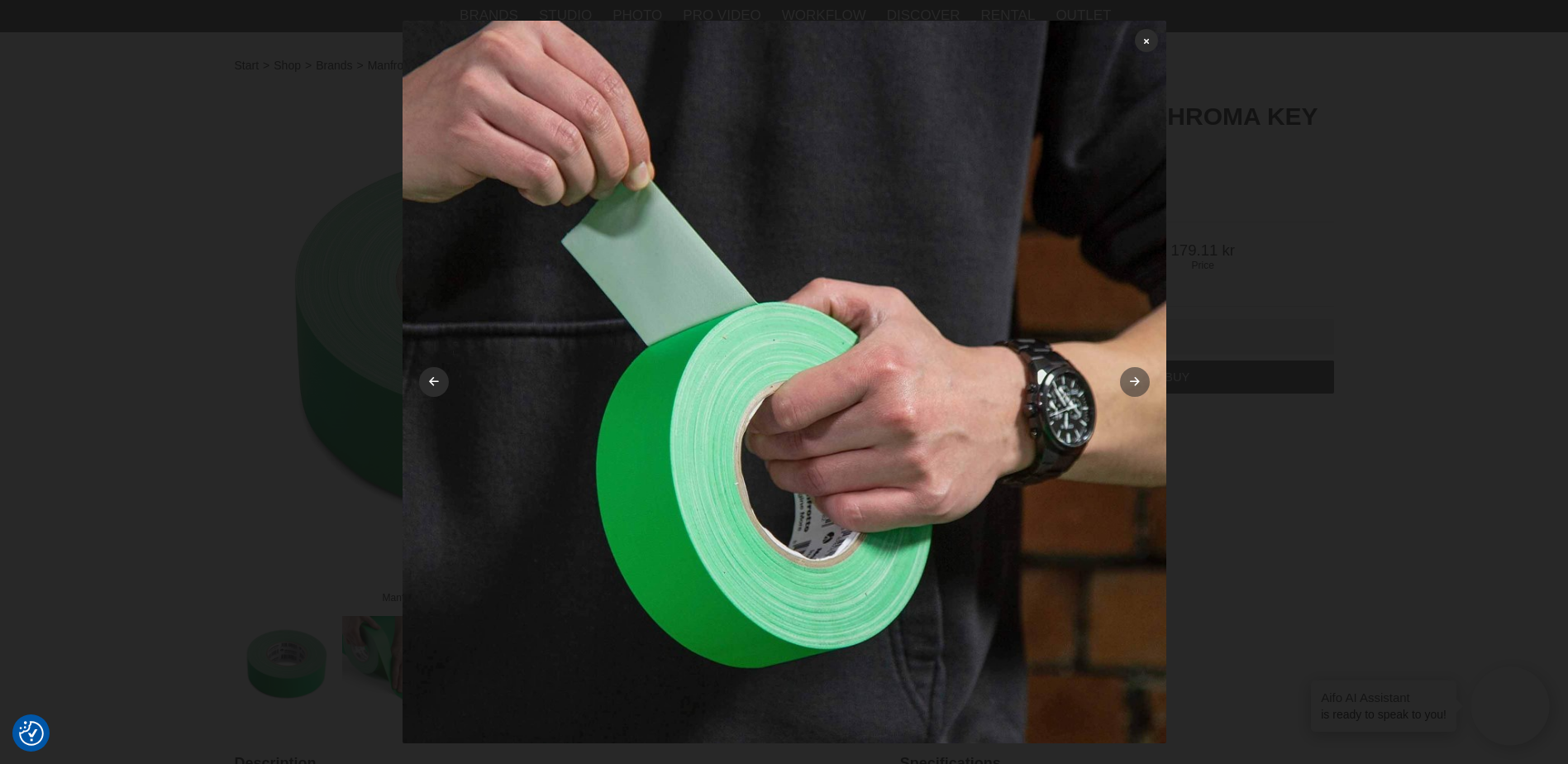
click at [1123, 381] on link at bounding box center [1135, 382] width 30 height 30
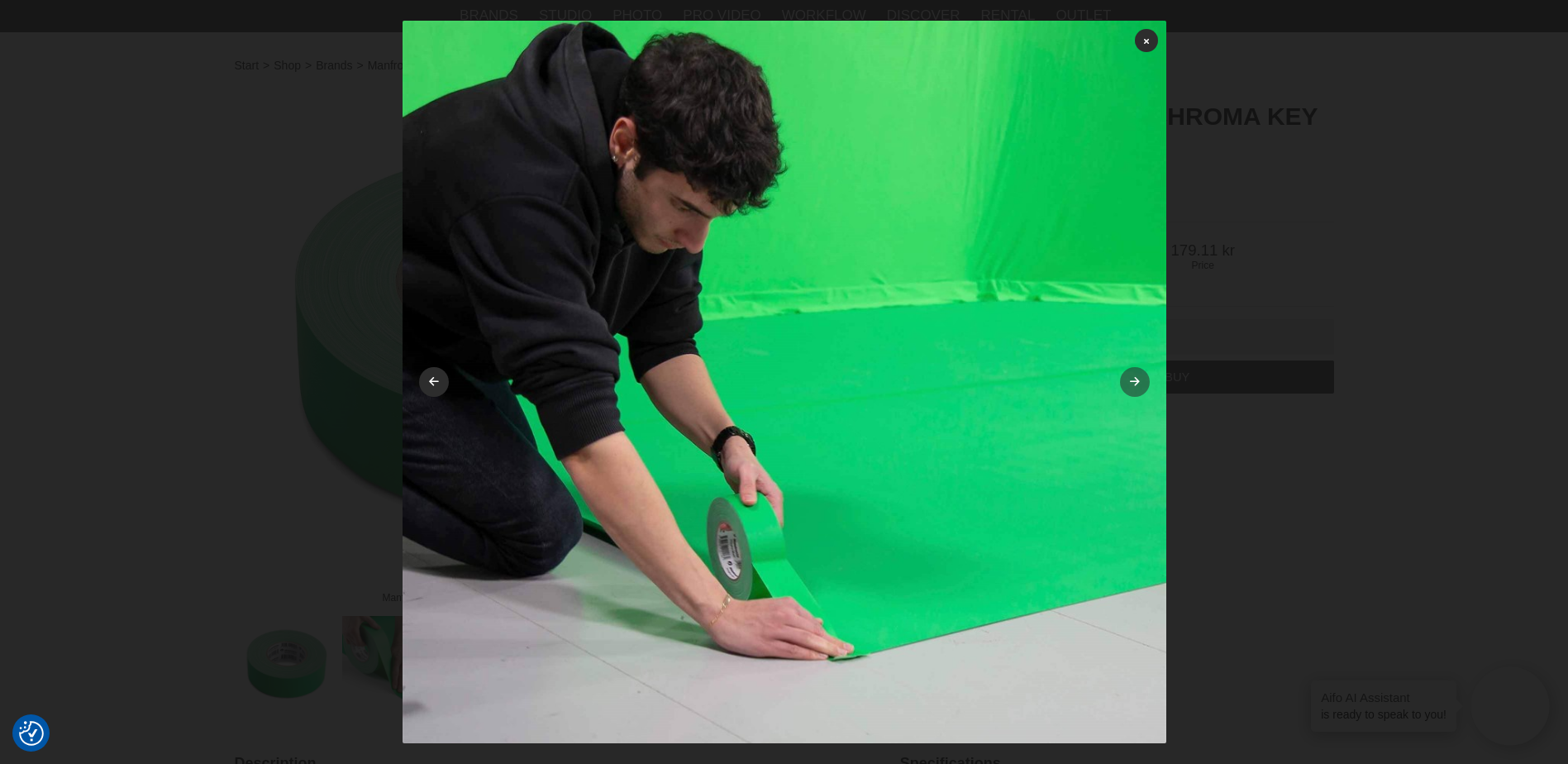
click at [1127, 381] on icon at bounding box center [1134, 382] width 14 height 11
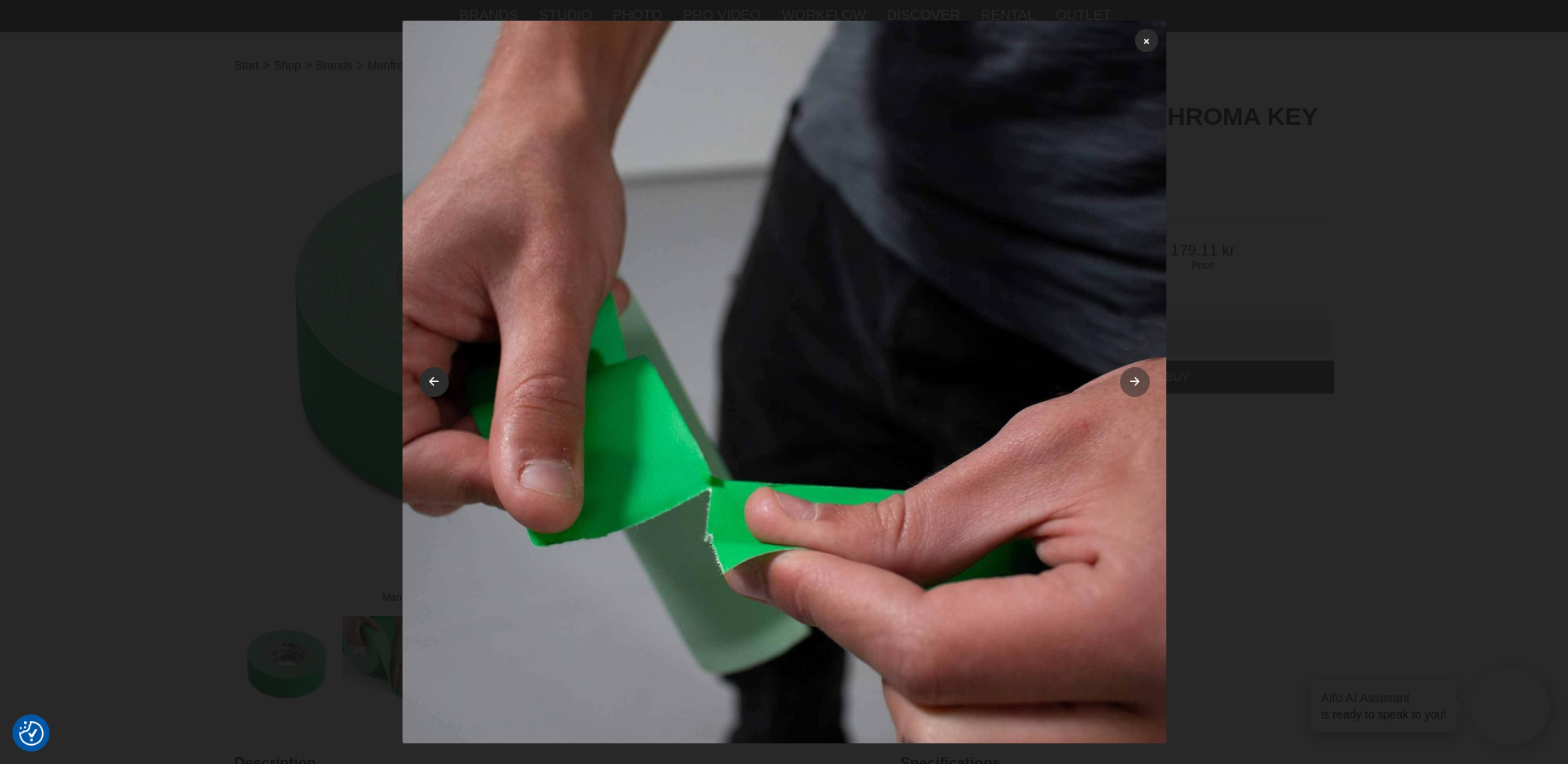
click at [1127, 381] on icon at bounding box center [1134, 382] width 14 height 11
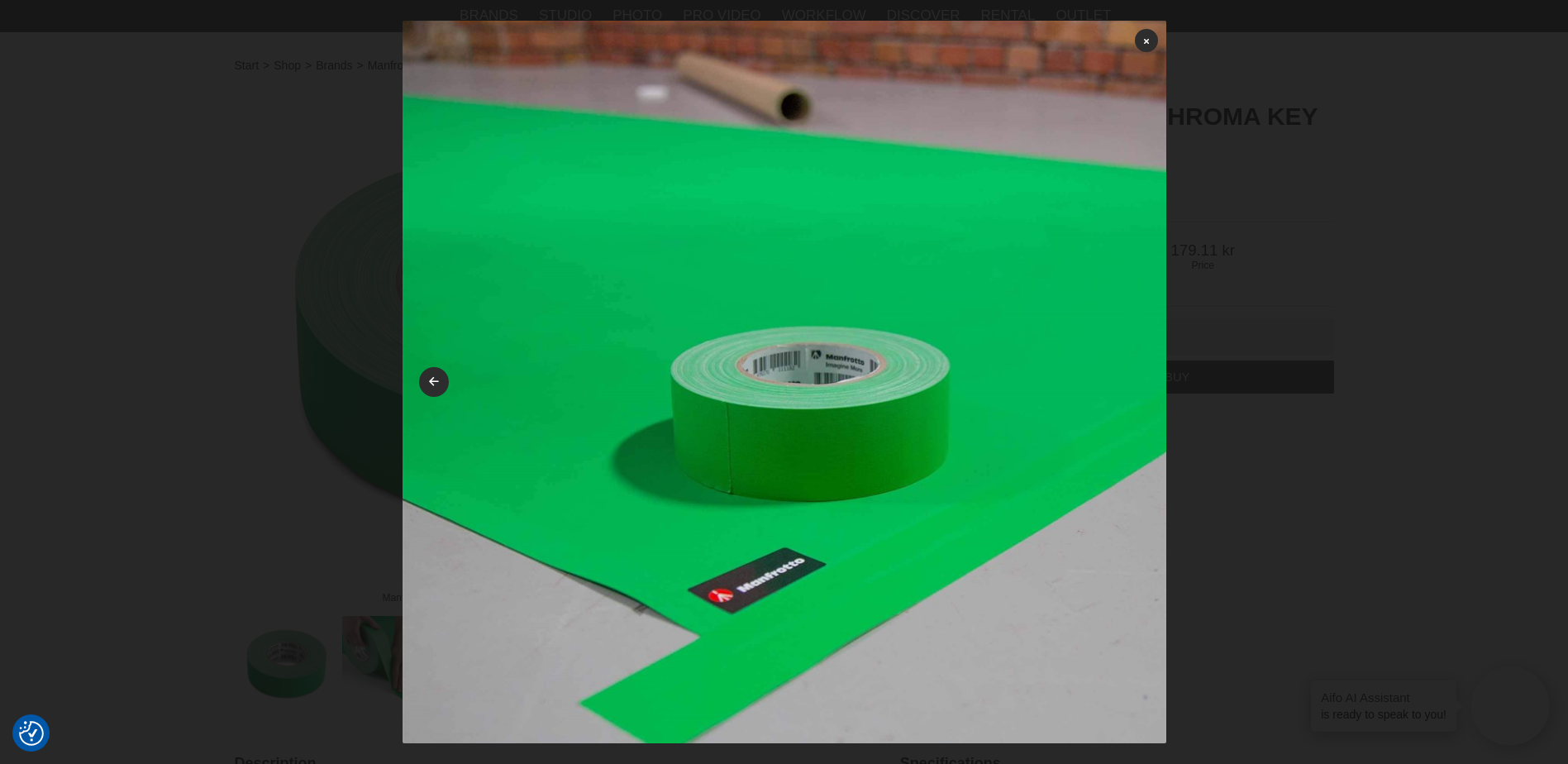
click at [1127, 381] on img at bounding box center [784, 403] width 764 height 764
click at [429, 380] on icon at bounding box center [433, 382] width 14 height 11
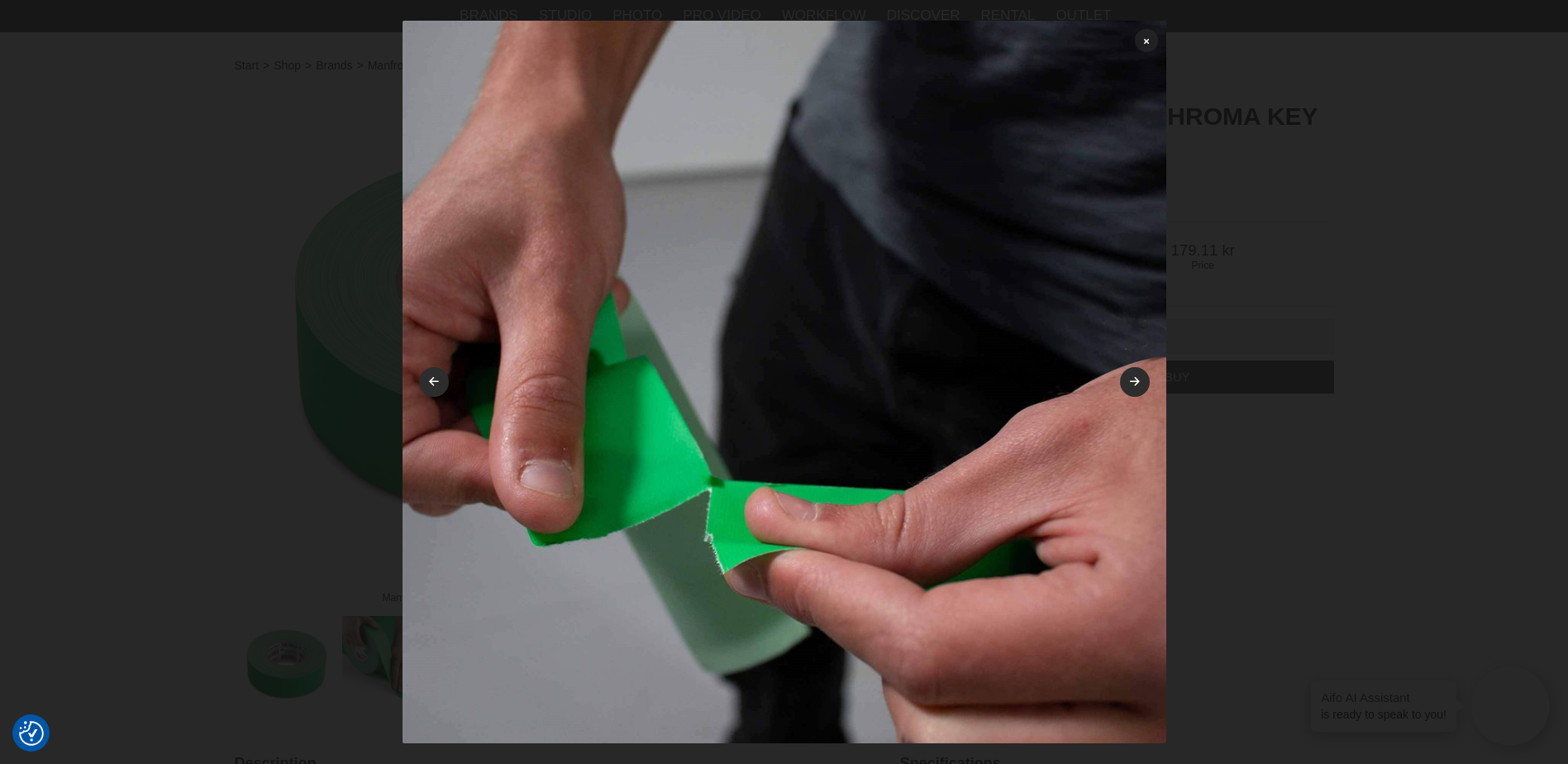
drag, startPoint x: 638, startPoint y: 466, endPoint x: 1140, endPoint y: 39, distance: 659.0
click at [1140, 39] on link at bounding box center [1146, 40] width 23 height 23
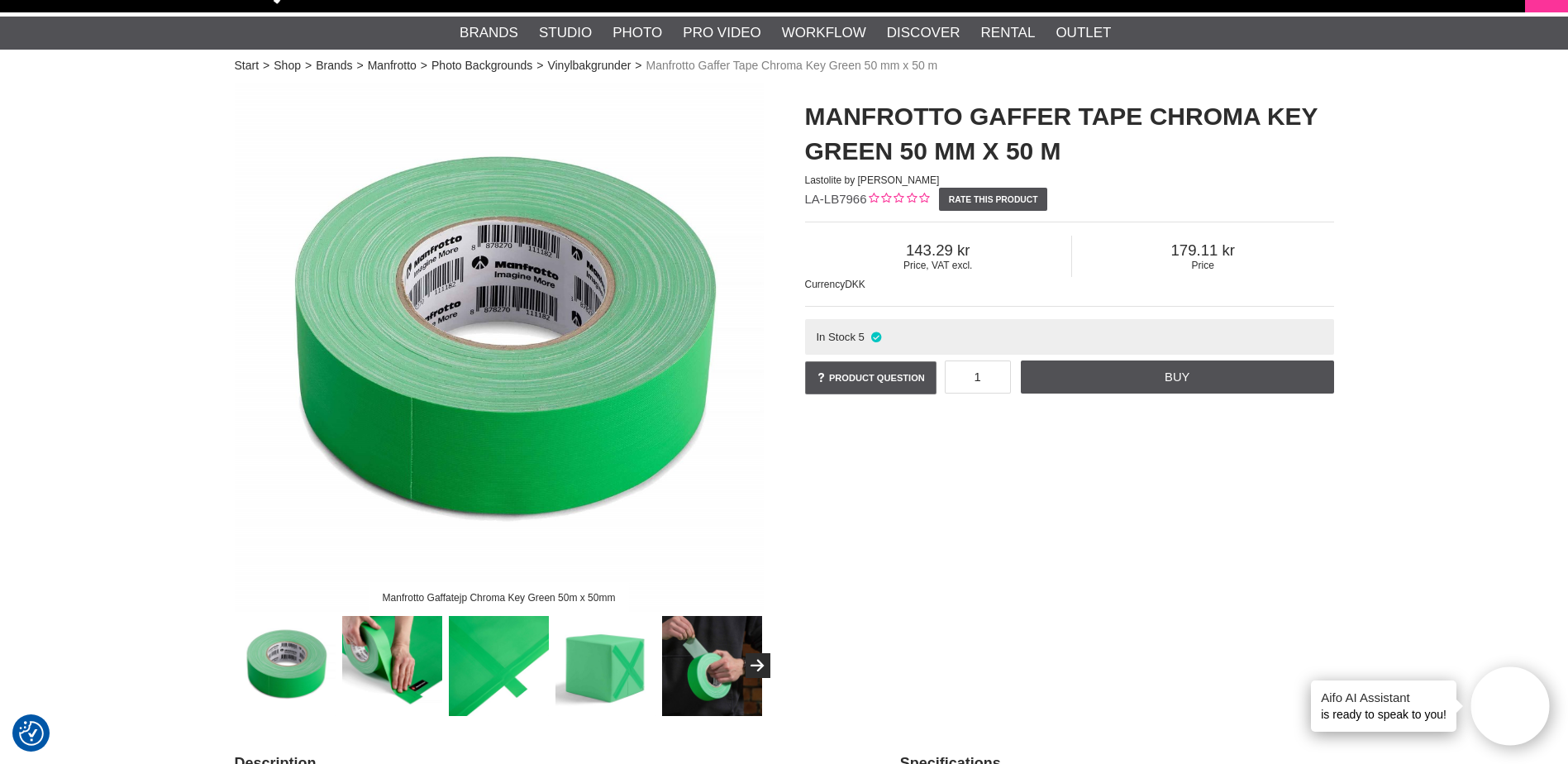
scroll to position [0, 0]
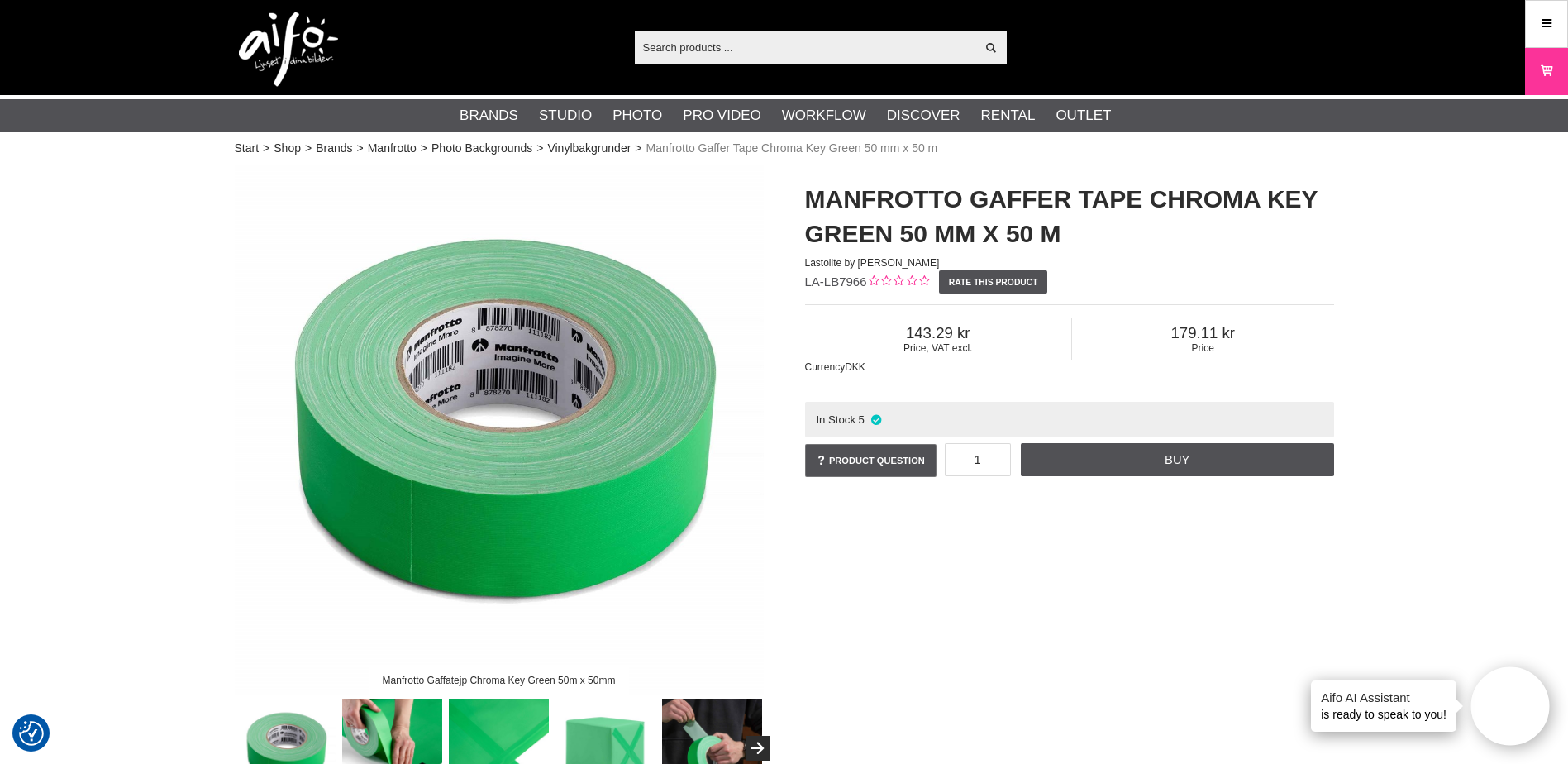
click at [716, 50] on input "text" at bounding box center [805, 47] width 341 height 25
paste input "87PVC1933BLACK"
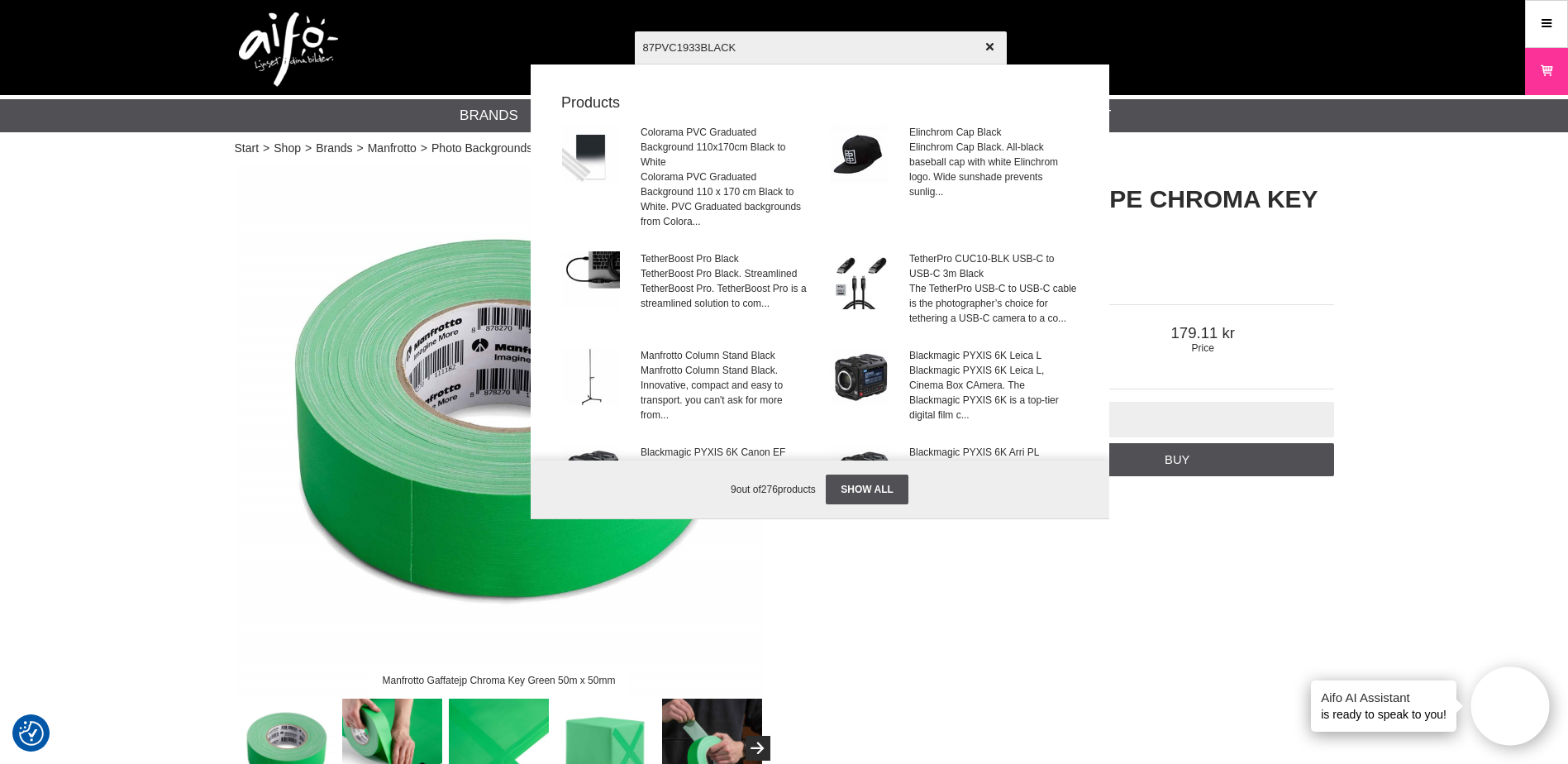
drag, startPoint x: 782, startPoint y: 41, endPoint x: 260, endPoint y: 39, distance: 522.0
click at [260, 39] on div "87PVC1933BLACK Show all Products Colorama PVC Graduated Background 110x170cm Bl…" at bounding box center [785, 47] width 1124 height 95
paste input "LEMPVC19"
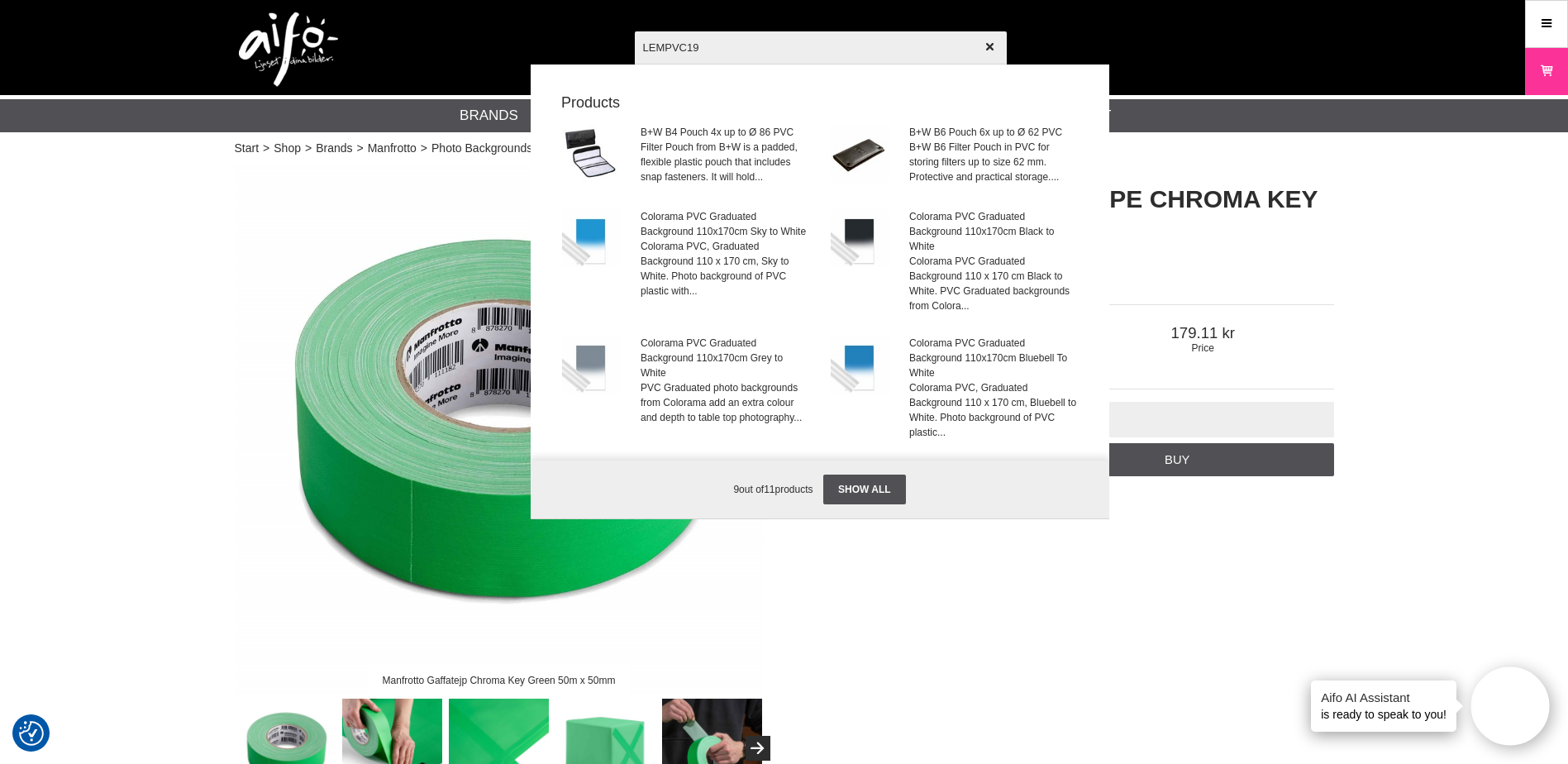
type input "LEMPVC19"
